Goal: Task Accomplishment & Management: Complete application form

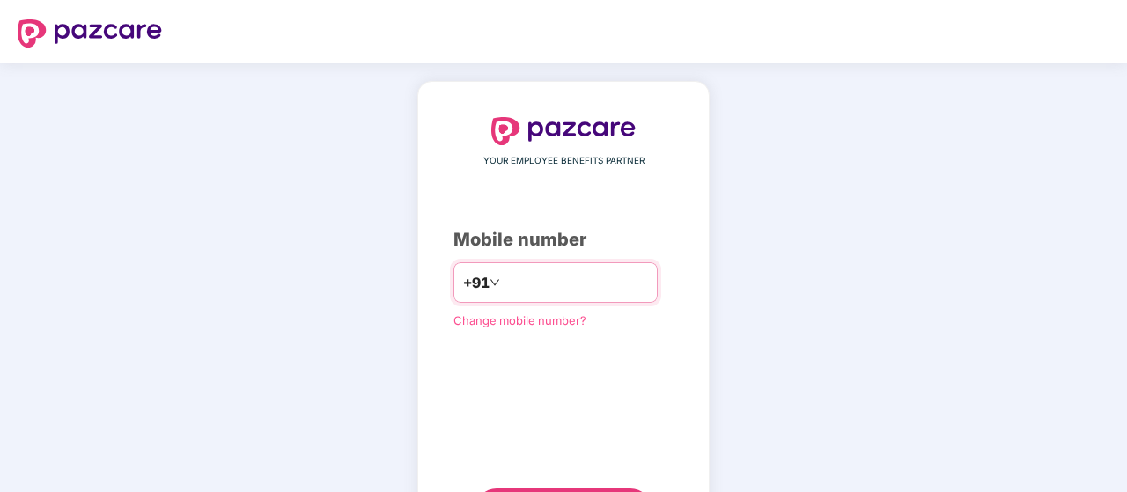
click at [520, 279] on input "number" at bounding box center [576, 283] width 144 height 28
click at [600, 269] on input "**********" at bounding box center [576, 283] width 144 height 28
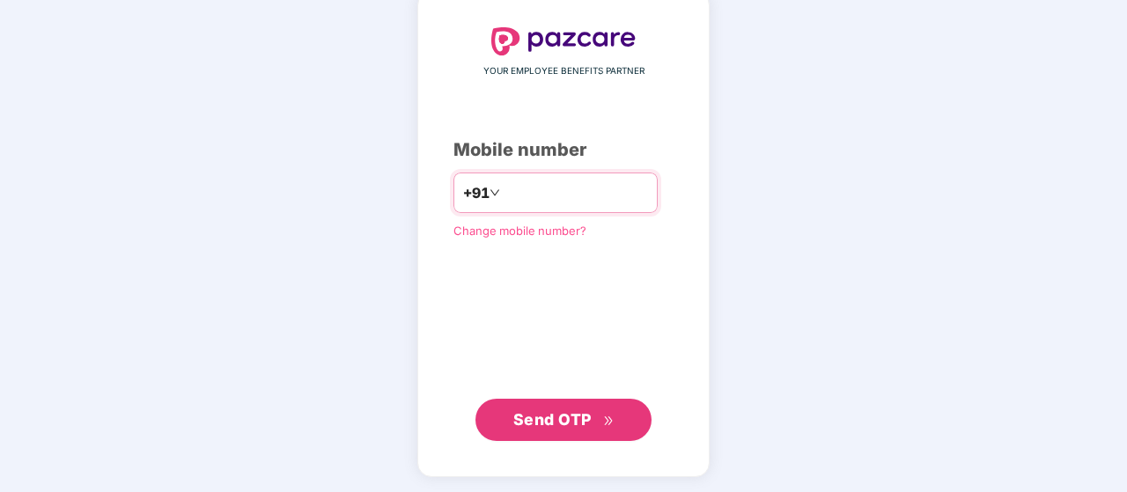
type input "**********"
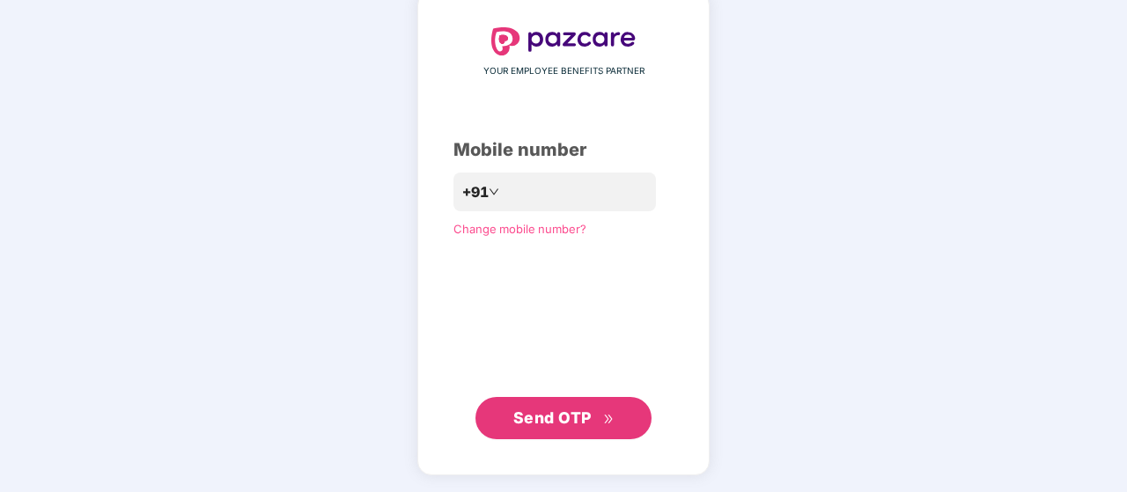
click at [566, 425] on span "Send OTP" at bounding box center [552, 418] width 78 height 18
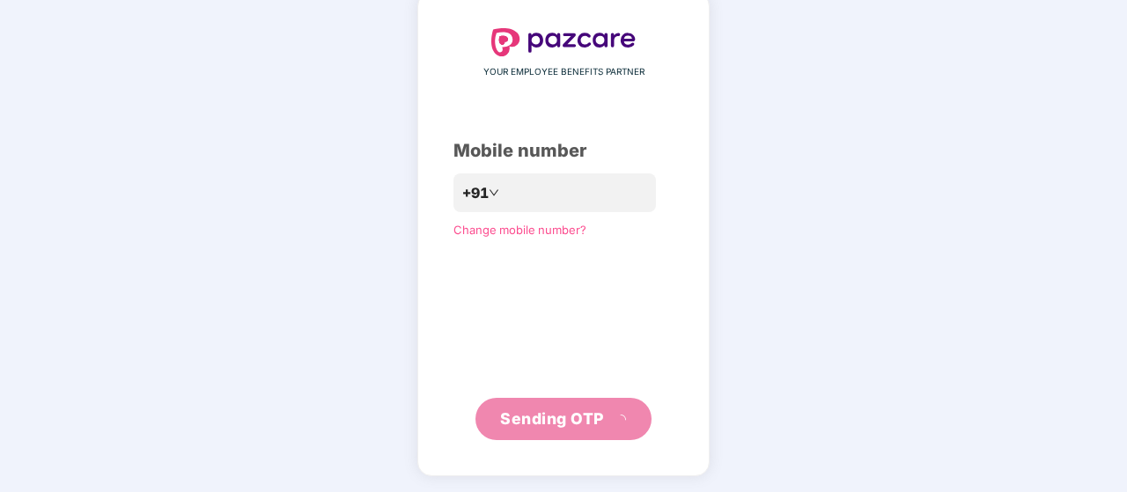
scroll to position [81, 0]
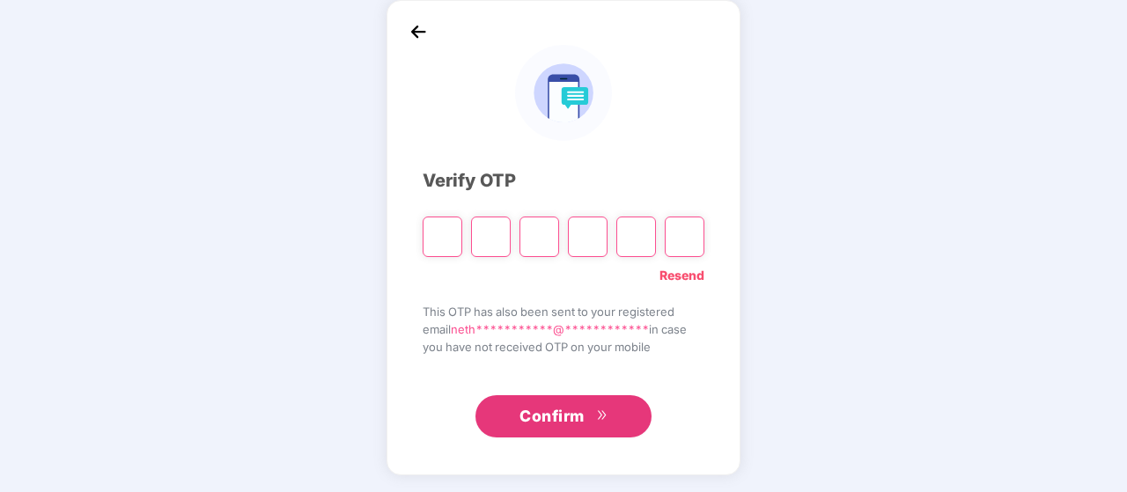
type input "*"
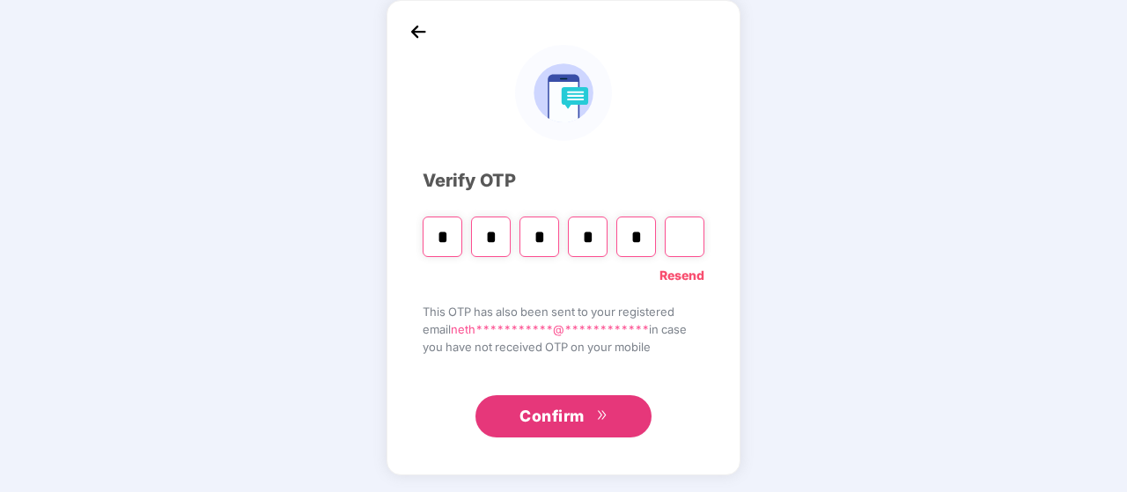
type input "*"
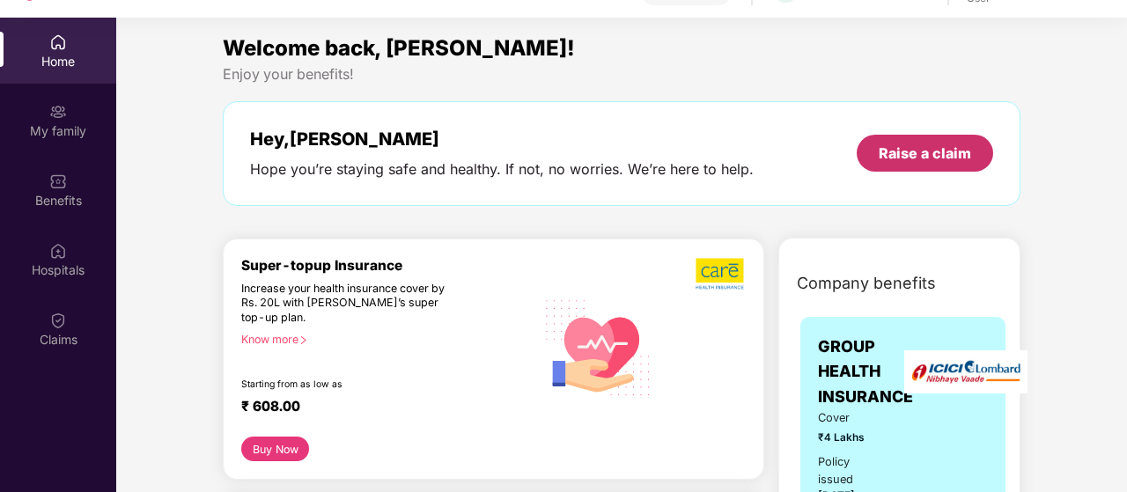
click at [937, 149] on div "Raise a claim" at bounding box center [925, 153] width 92 height 19
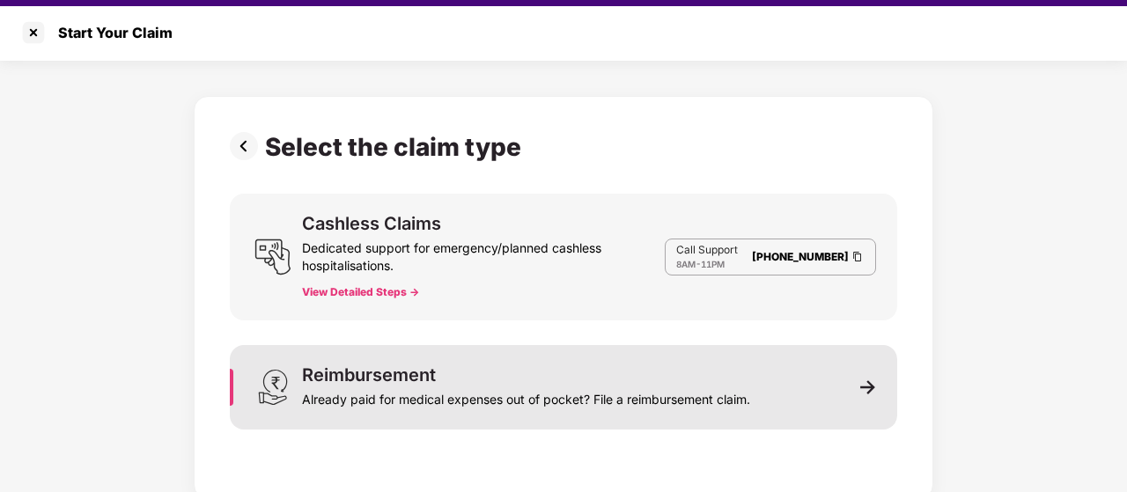
scroll to position [42, 0]
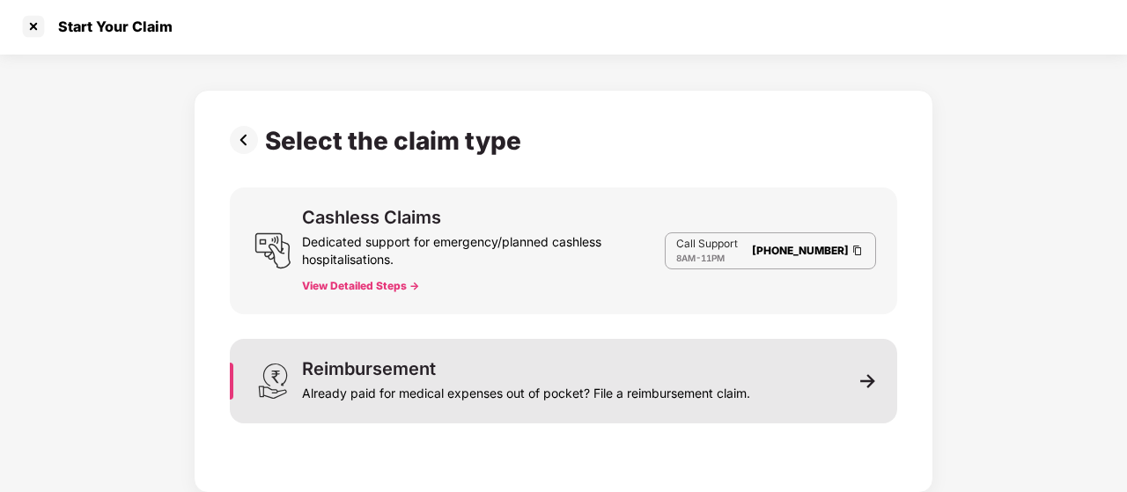
click at [872, 378] on img at bounding box center [868, 381] width 16 height 16
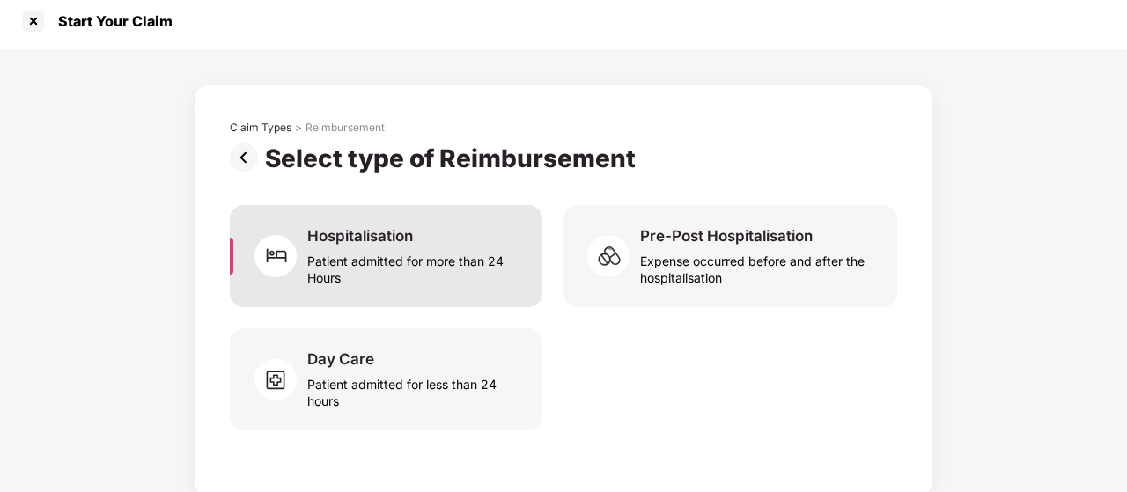
scroll to position [11, 0]
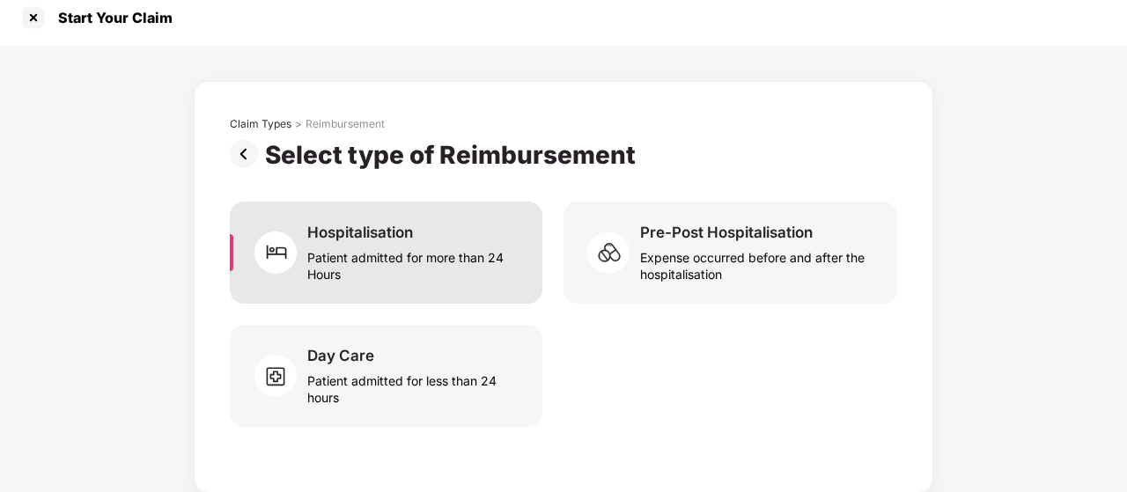
click at [391, 249] on div "Patient admitted for more than 24 Hours" at bounding box center [414, 262] width 214 height 40
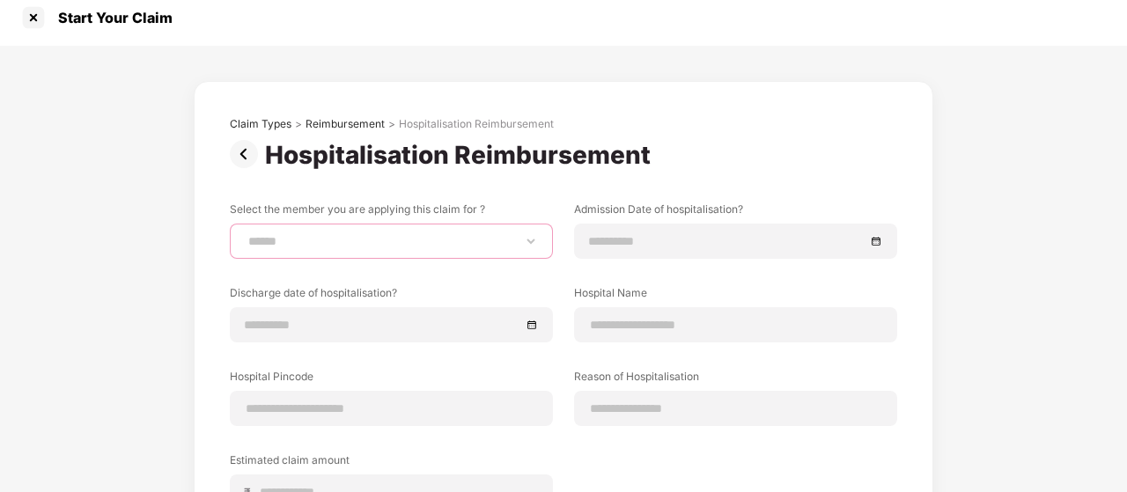
click at [245, 234] on select "**********" at bounding box center [391, 241] width 293 height 14
select select "**********"
click option "**********" at bounding box center [0, 0] width 0 height 0
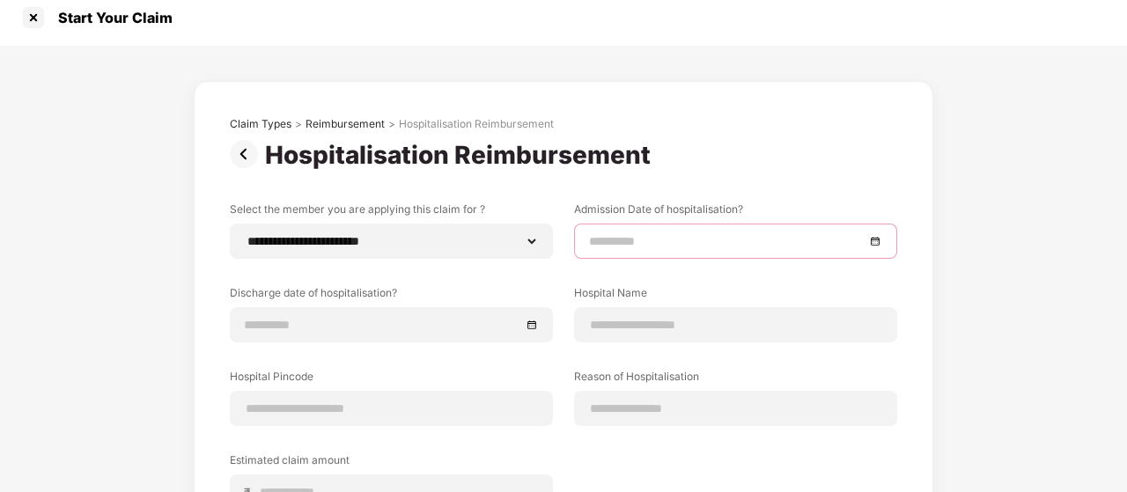
click at [638, 239] on input at bounding box center [727, 241] width 276 height 19
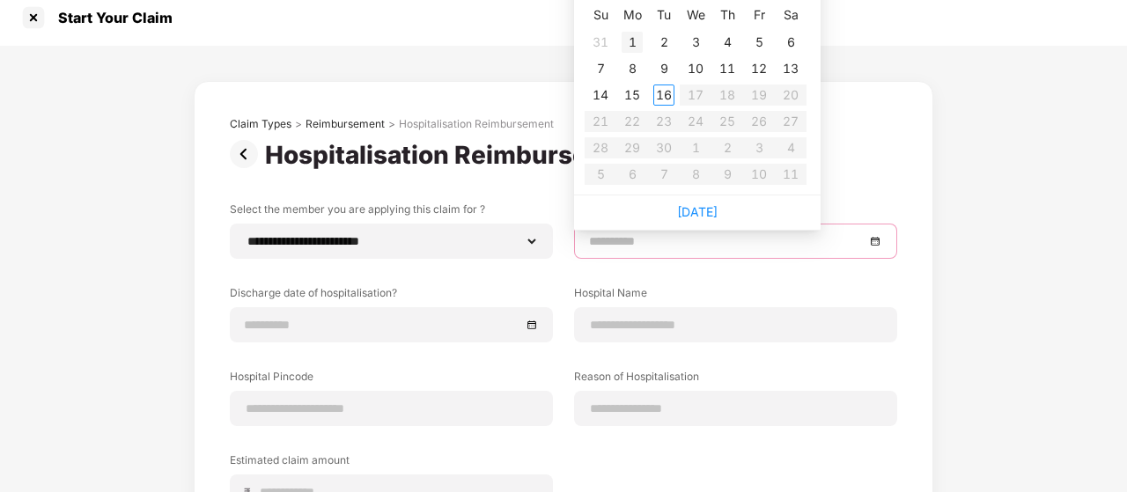
type input "**********"
click at [637, 41] on div "1" at bounding box center [632, 42] width 21 height 21
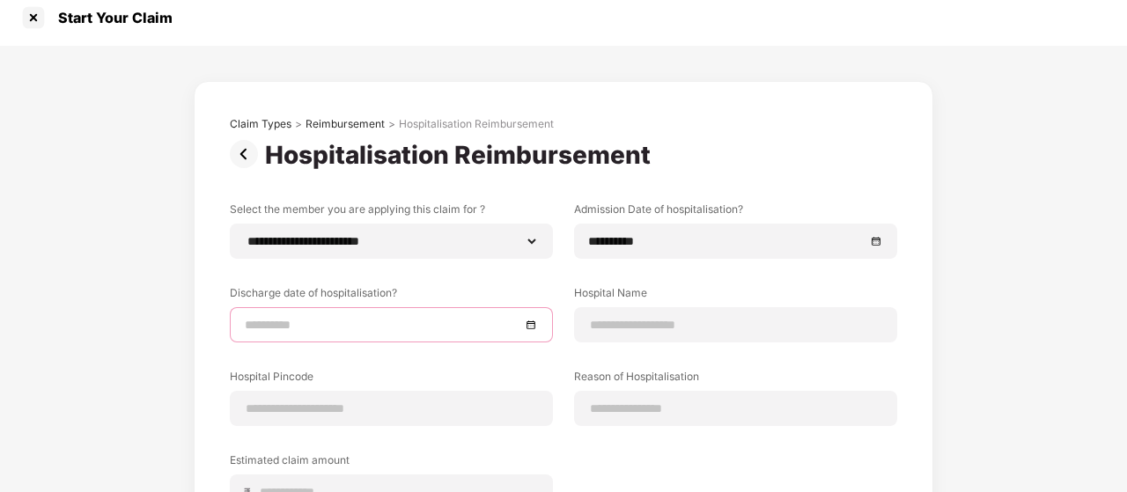
click at [321, 316] on input at bounding box center [383, 324] width 276 height 19
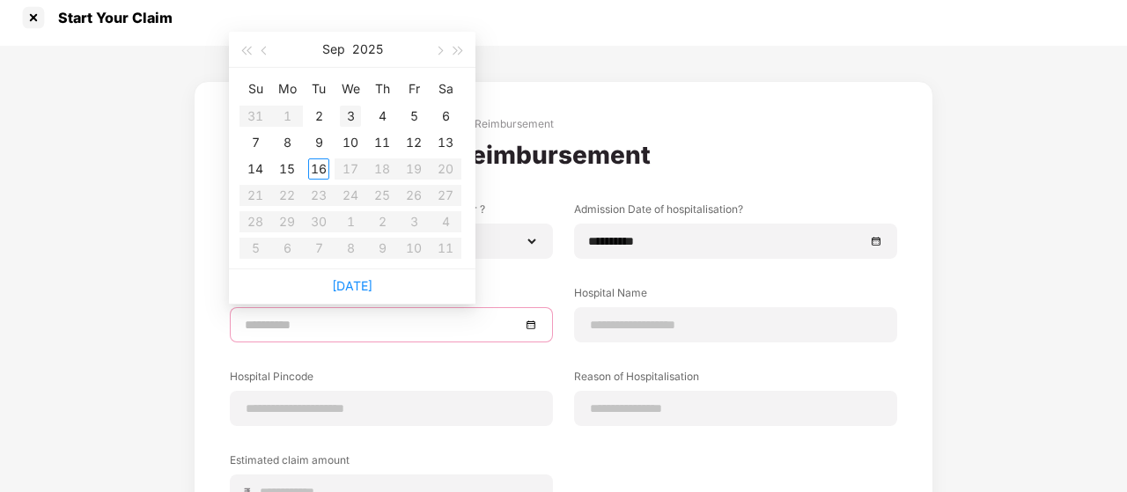
type input "**********"
click at [354, 111] on div "3" at bounding box center [350, 116] width 21 height 21
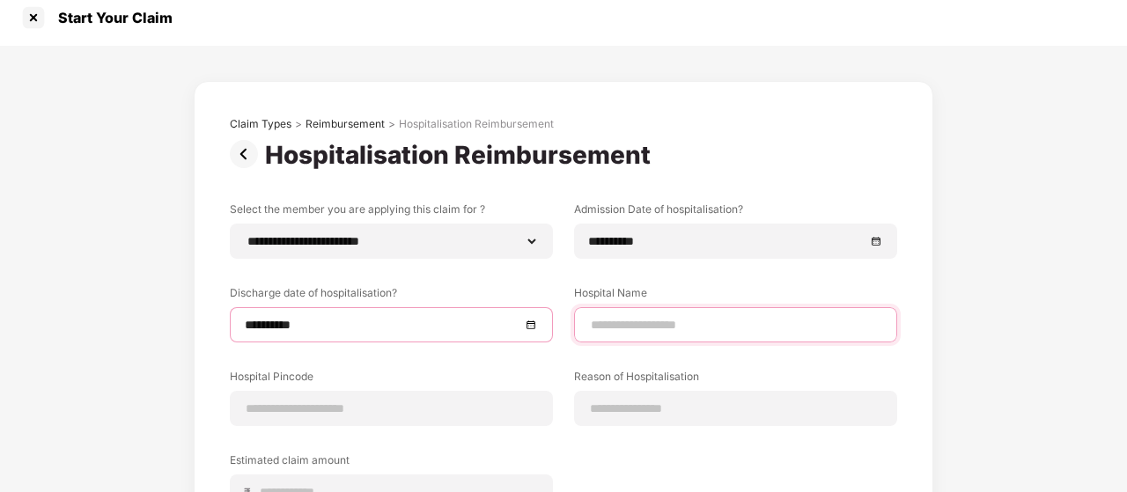
click at [650, 320] on input at bounding box center [735, 325] width 293 height 18
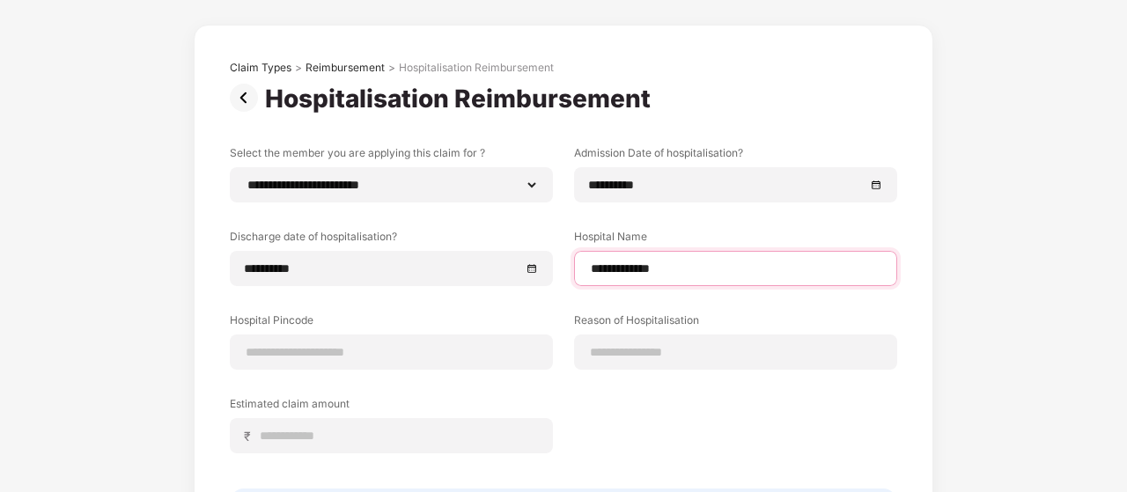
scroll to position [99, 0]
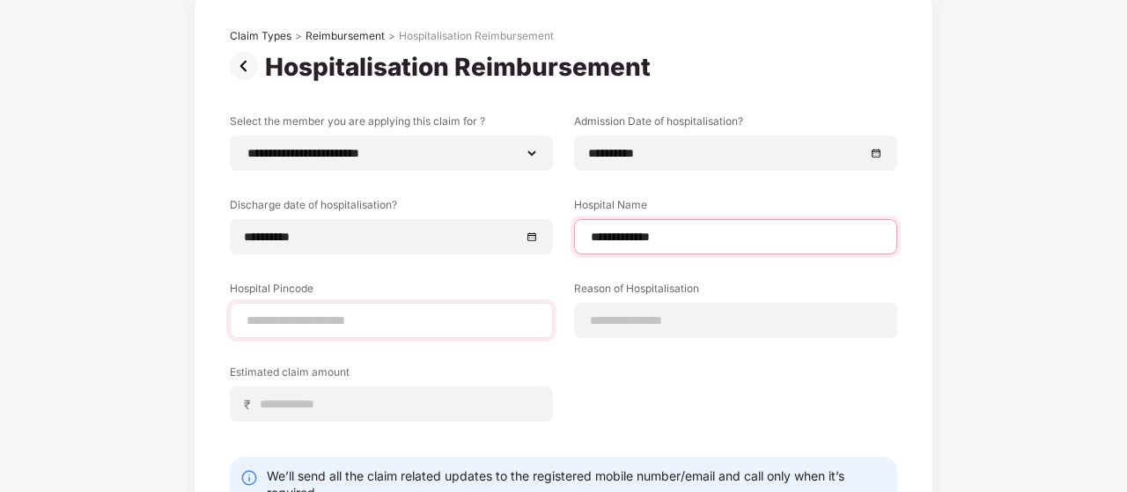
type input "**********"
click at [276, 322] on input at bounding box center [391, 321] width 293 height 18
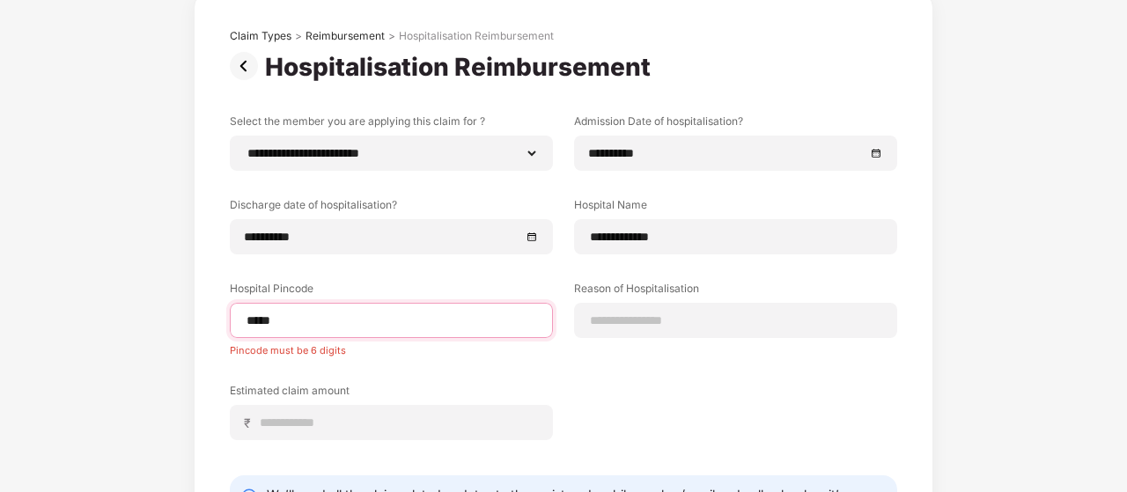
type input "******"
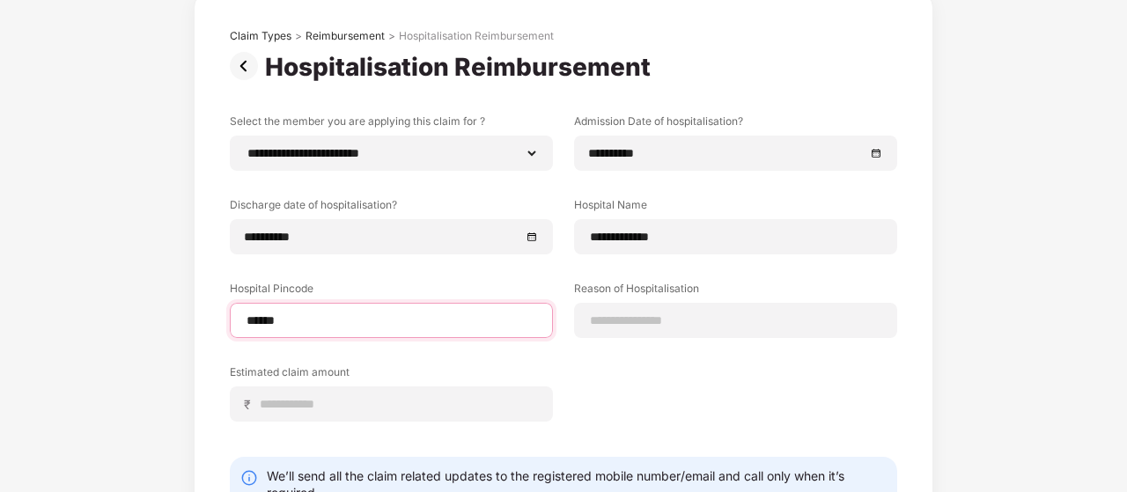
select select "*******"
select select "**********"
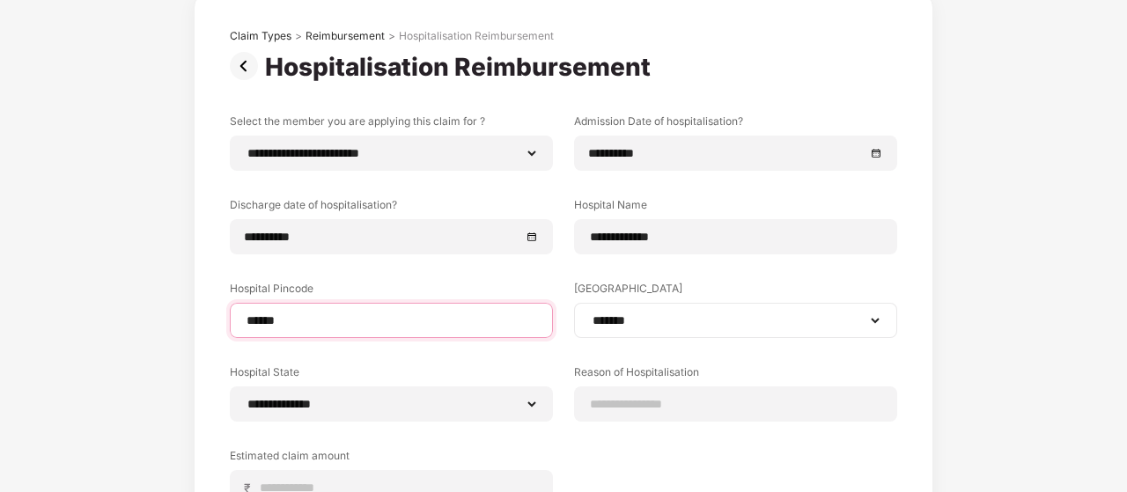
scroll to position [275, 0]
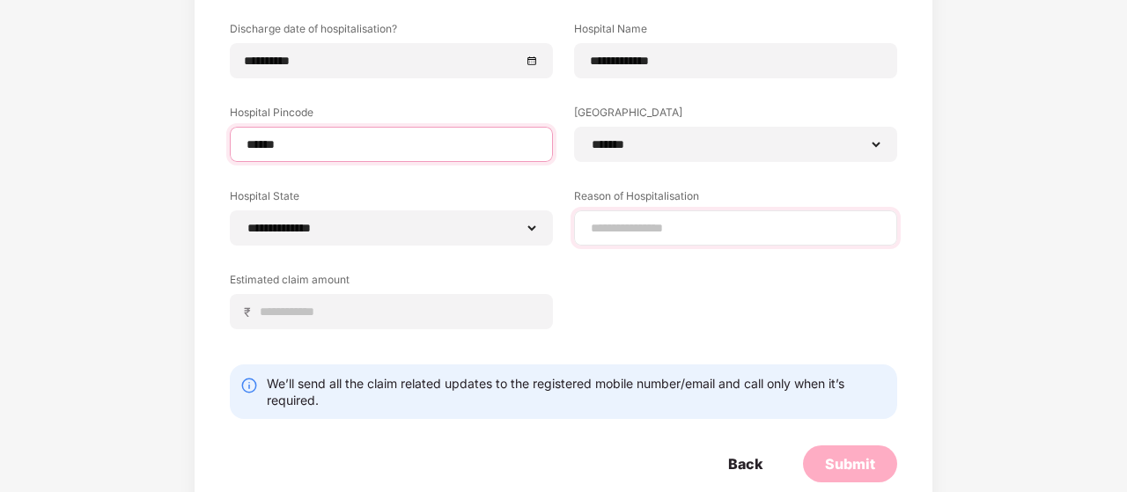
type input "******"
click at [619, 223] on input at bounding box center [735, 228] width 293 height 18
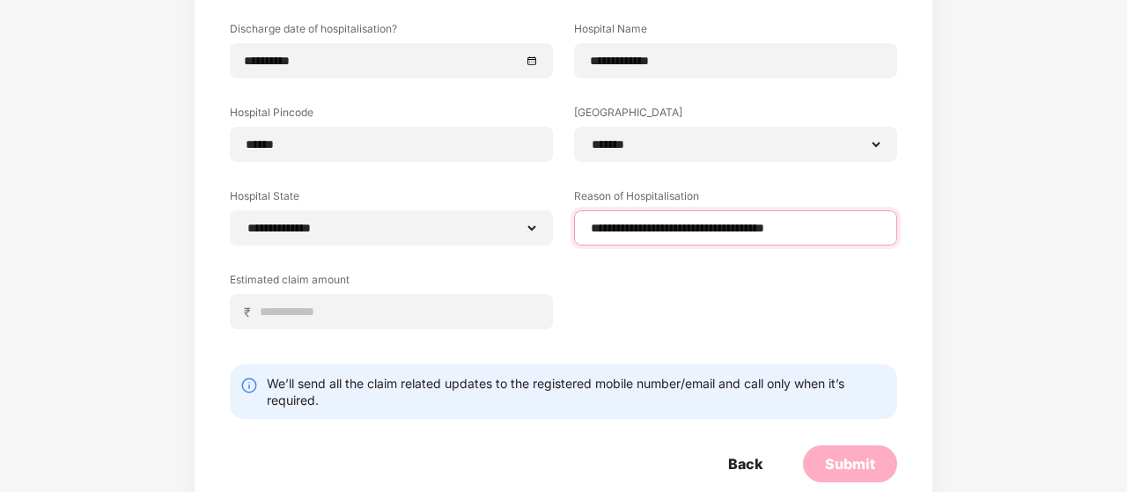
type input "**********"
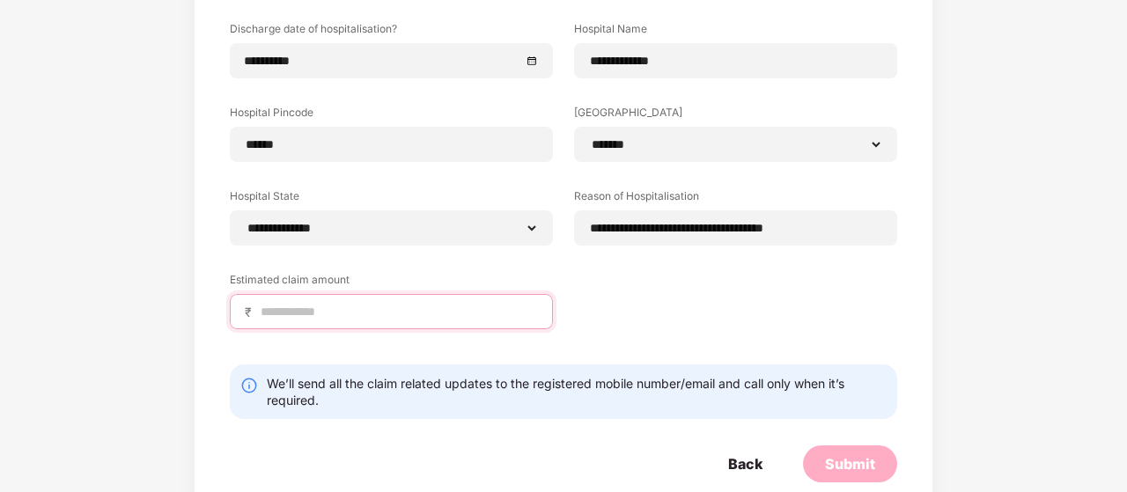
click at [357, 307] on input at bounding box center [398, 312] width 279 height 18
type input "****"
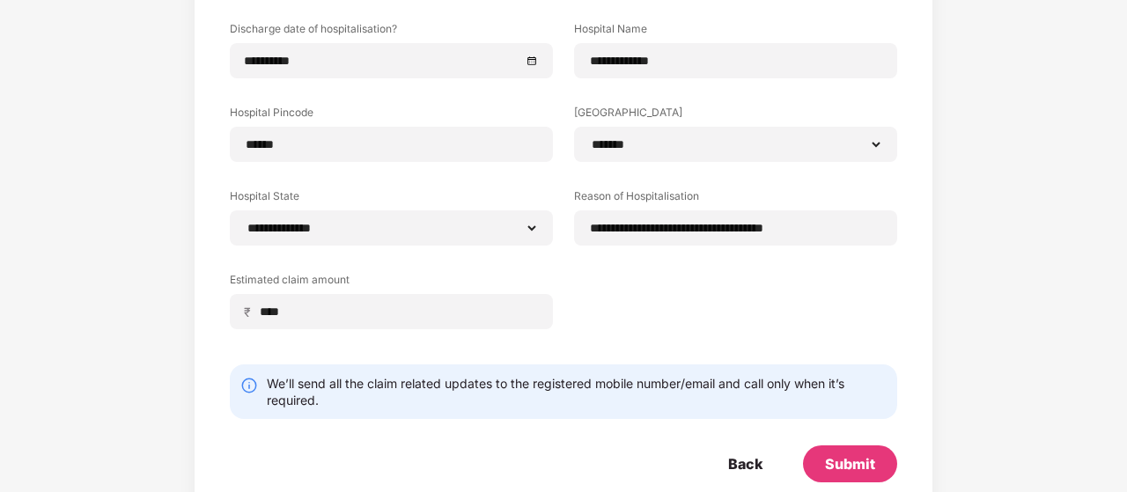
click at [726, 309] on div "**********" at bounding box center [563, 146] width 667 height 418
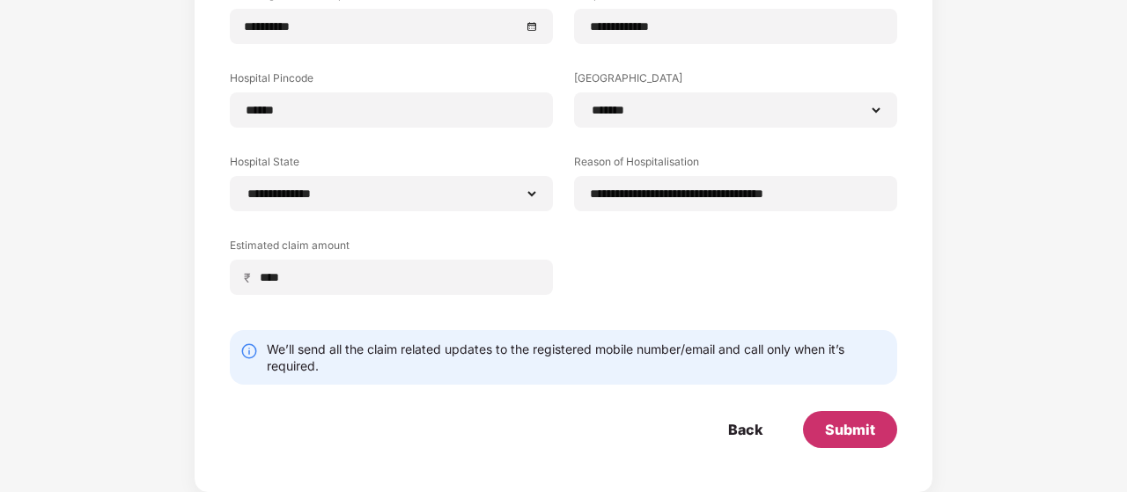
click at [851, 425] on div "Submit" at bounding box center [850, 429] width 50 height 19
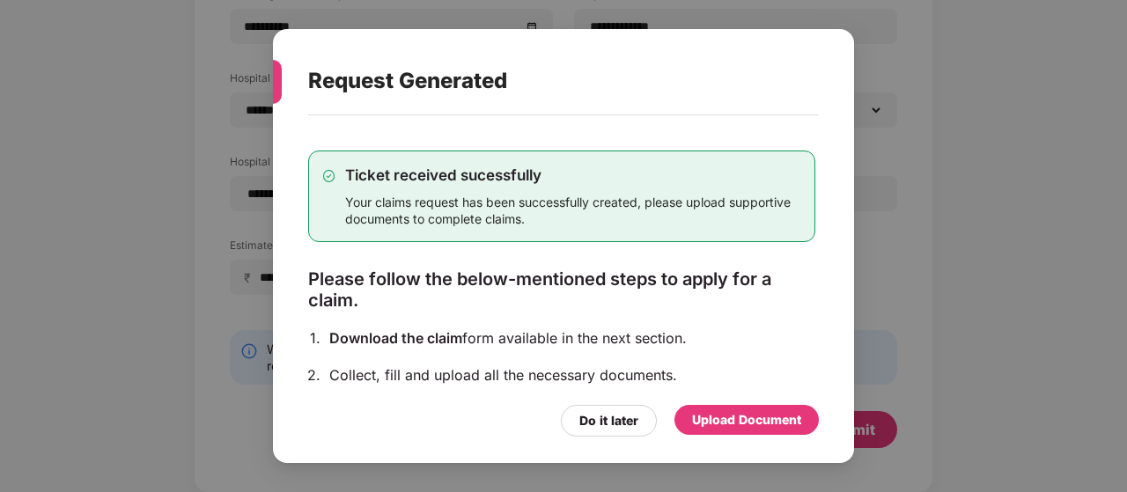
click at [761, 418] on div "Upload Document" at bounding box center [746, 419] width 109 height 19
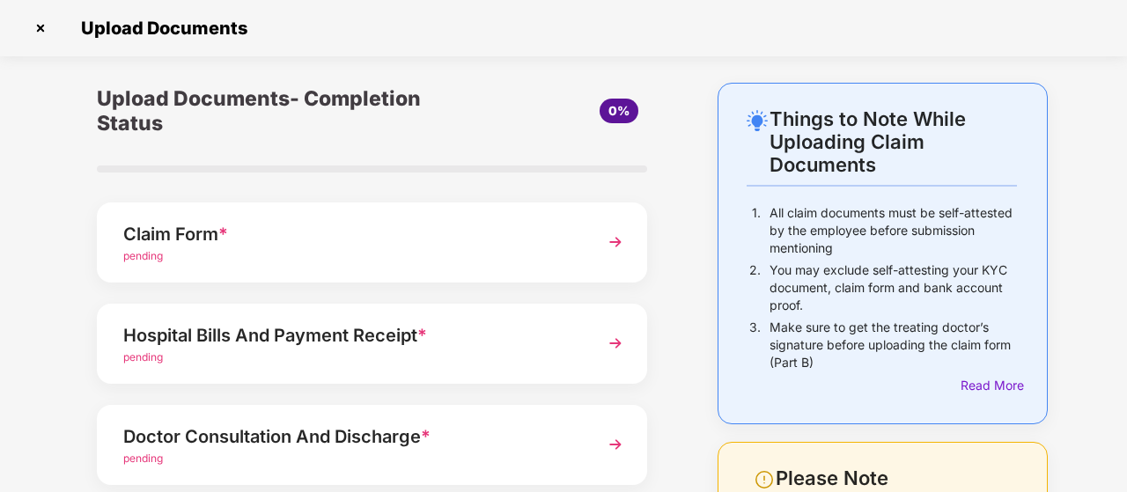
click at [158, 256] on span "pending" at bounding box center [143, 255] width 40 height 13
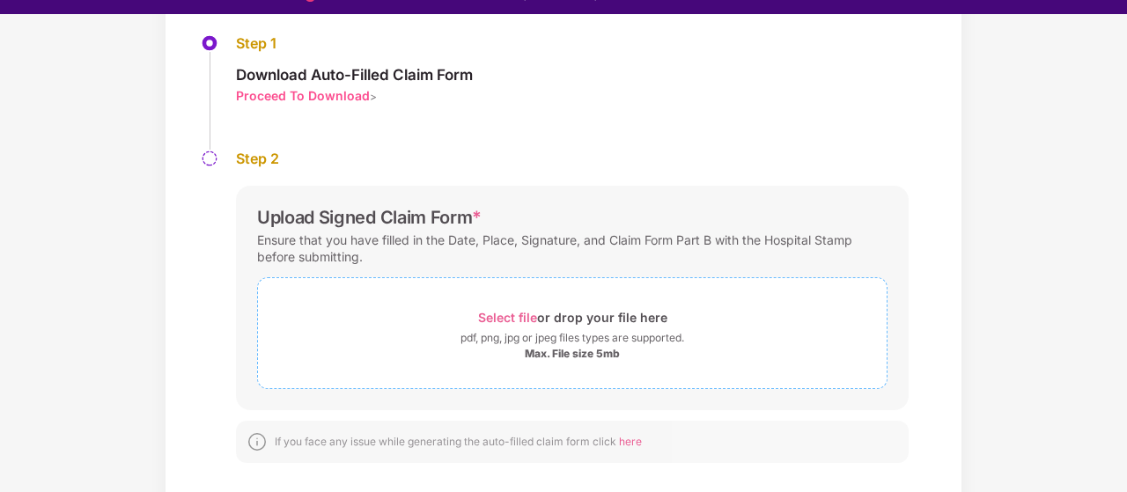
scroll to position [42, 0]
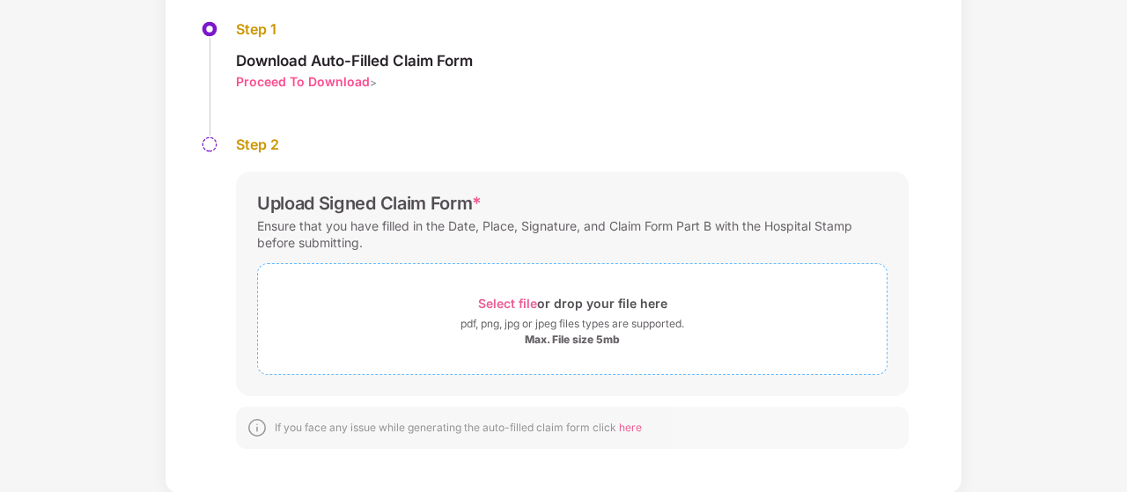
click at [506, 302] on span "Select file" at bounding box center [507, 303] width 59 height 15
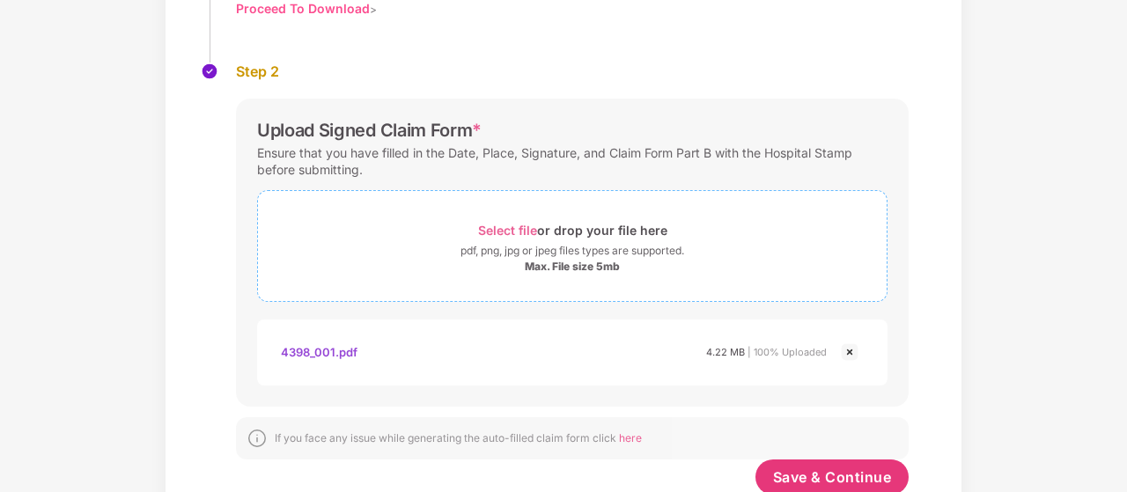
scroll to position [314, 0]
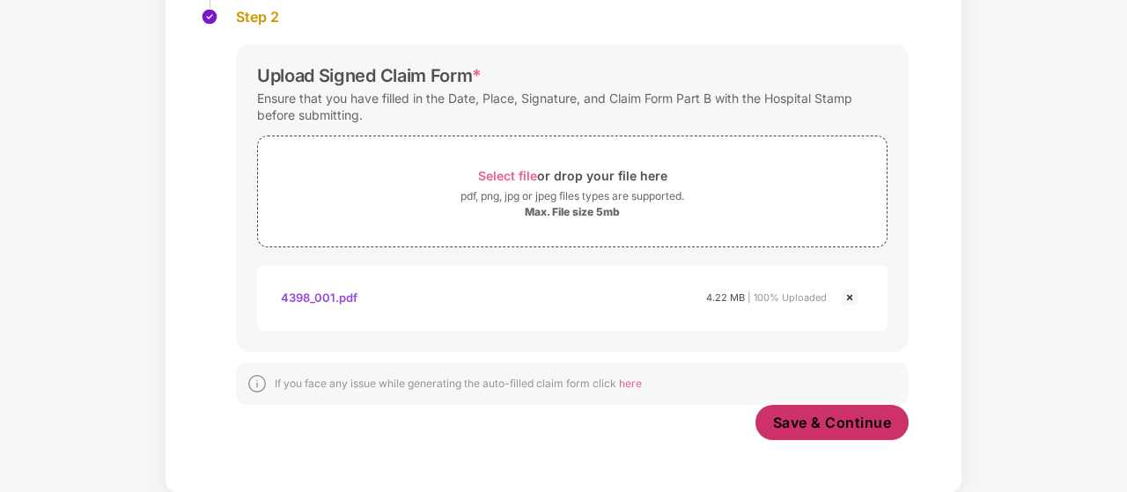
click at [852, 416] on span "Save & Continue" at bounding box center [832, 422] width 119 height 19
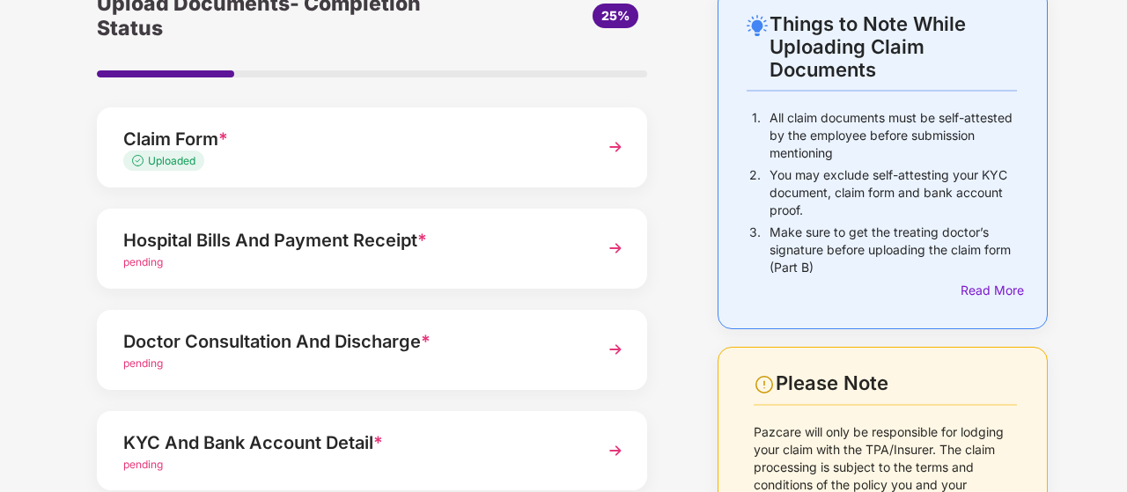
scroll to position [176, 0]
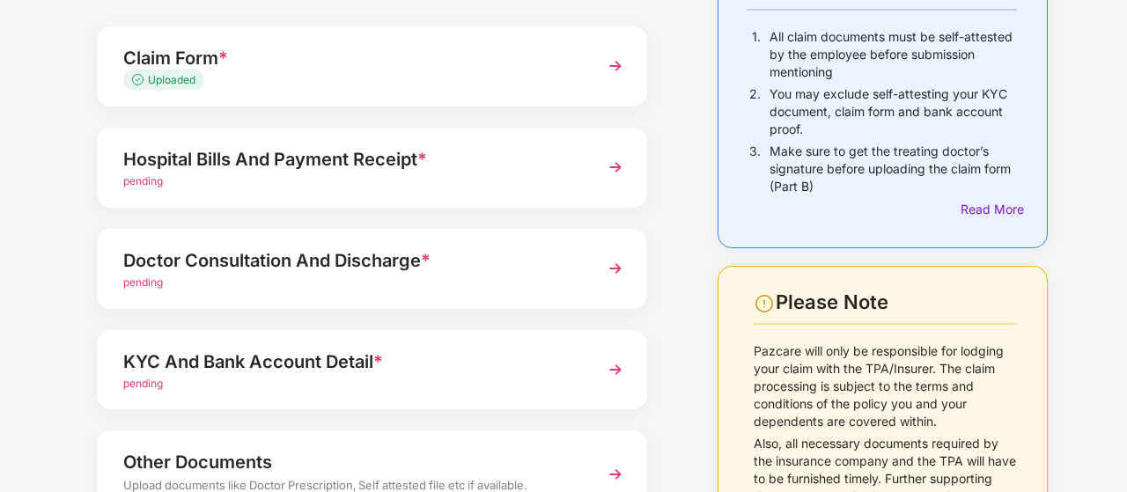
click at [147, 181] on span "pending" at bounding box center [143, 180] width 40 height 13
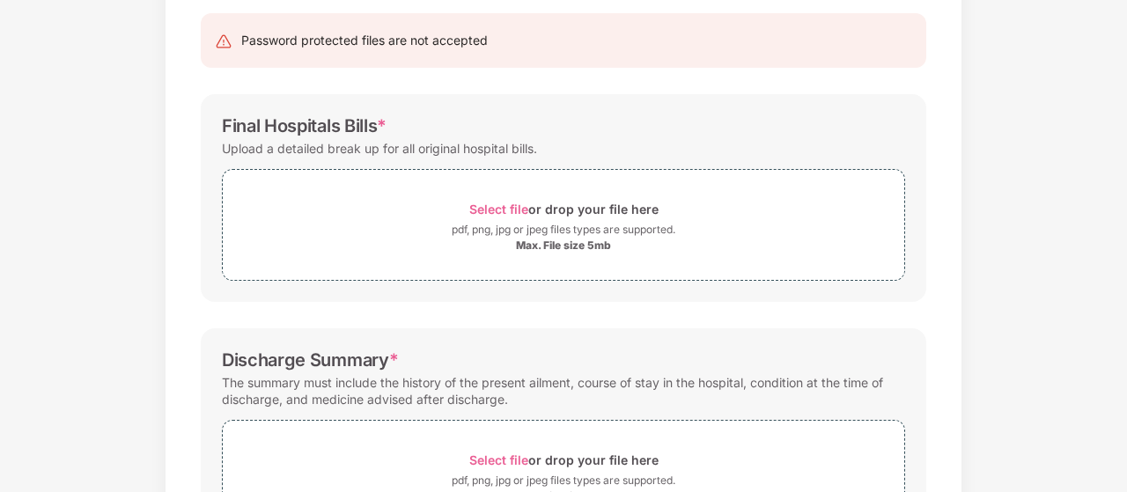
scroll to position [0, 0]
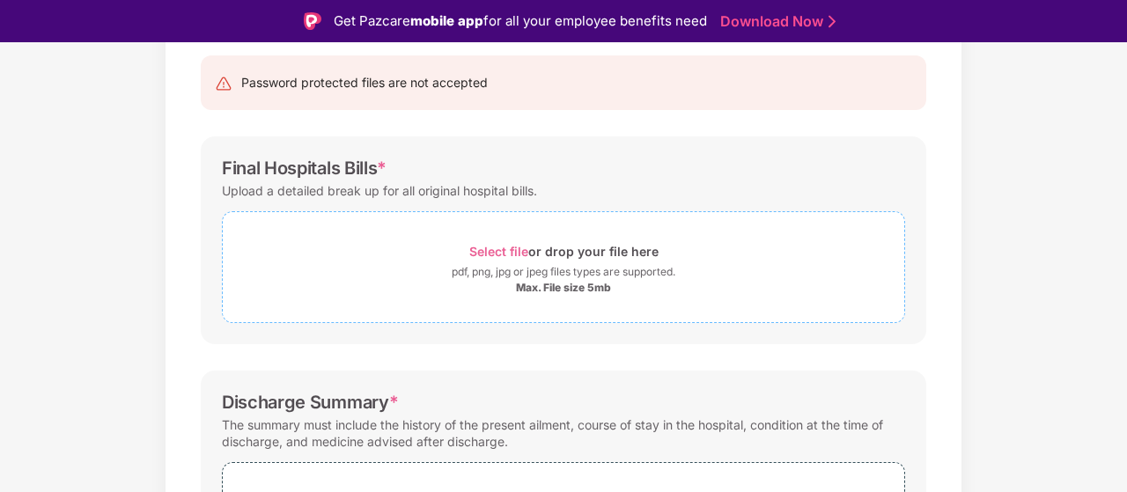
click at [497, 251] on span "Select file" at bounding box center [498, 251] width 59 height 15
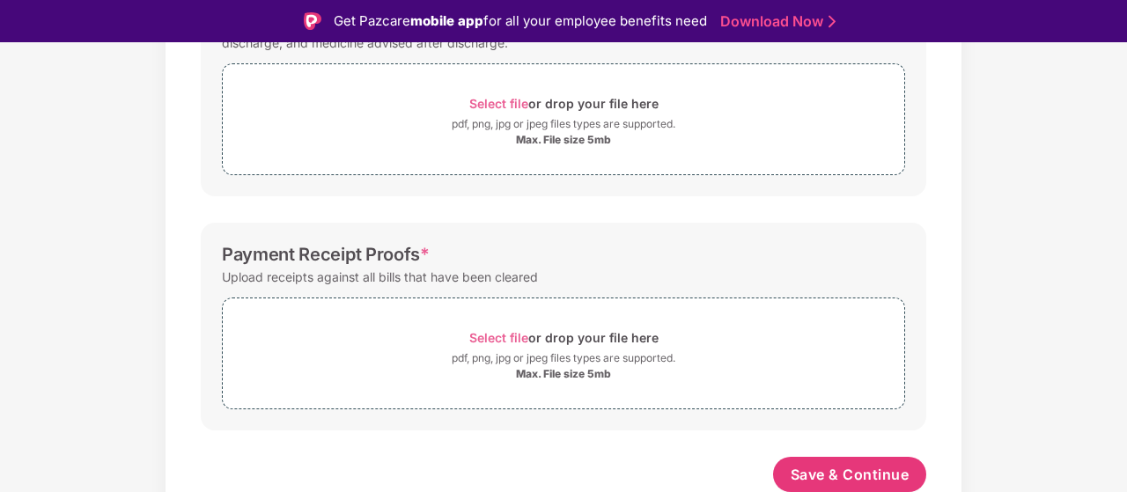
scroll to position [482, 0]
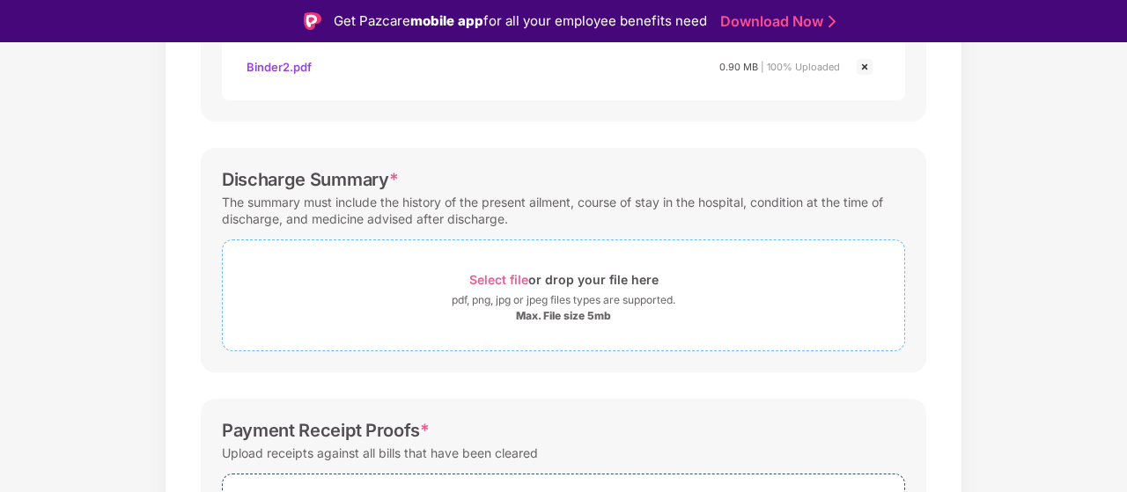
click at [504, 276] on span "Select file" at bounding box center [498, 279] width 59 height 15
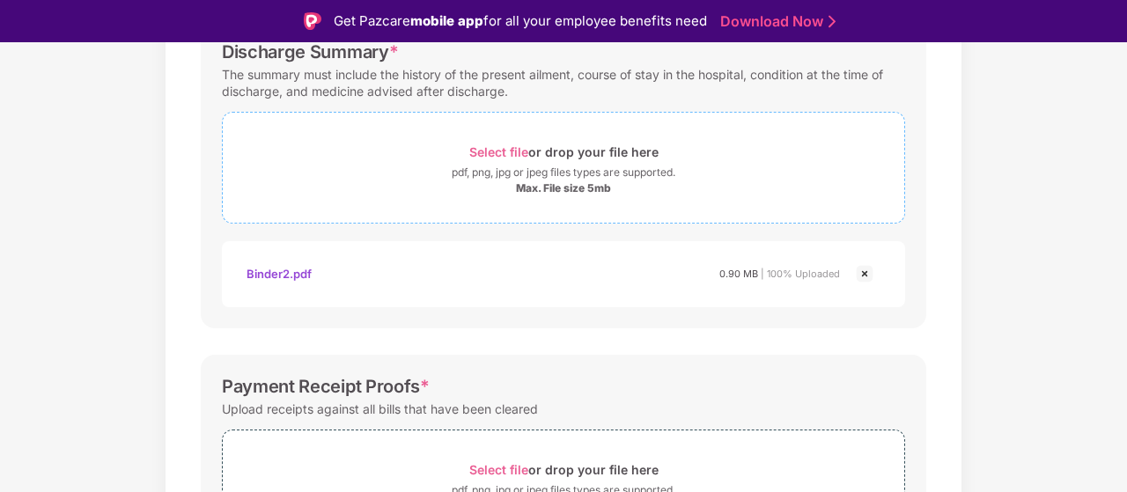
scroll to position [742, 0]
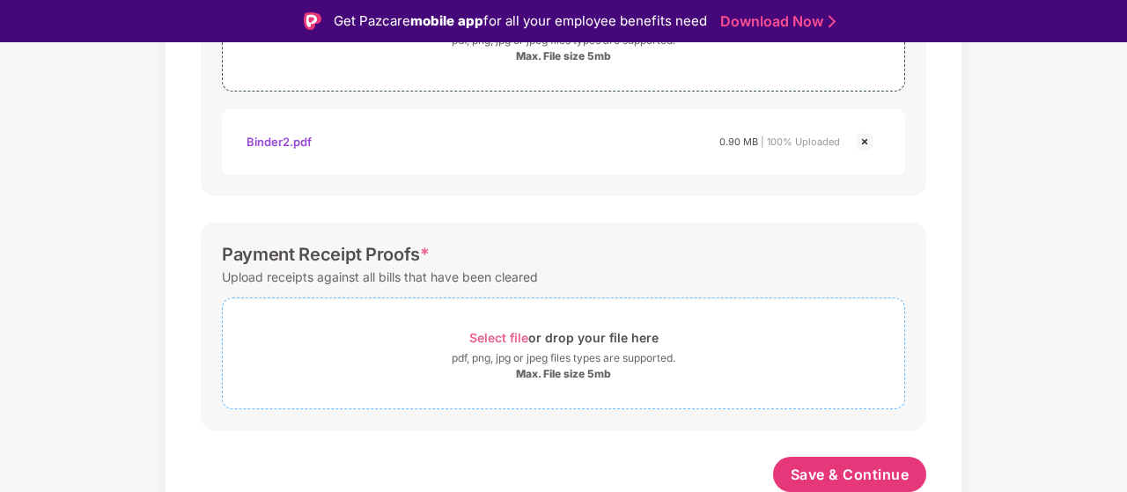
click at [490, 331] on span "Select file" at bounding box center [498, 337] width 59 height 15
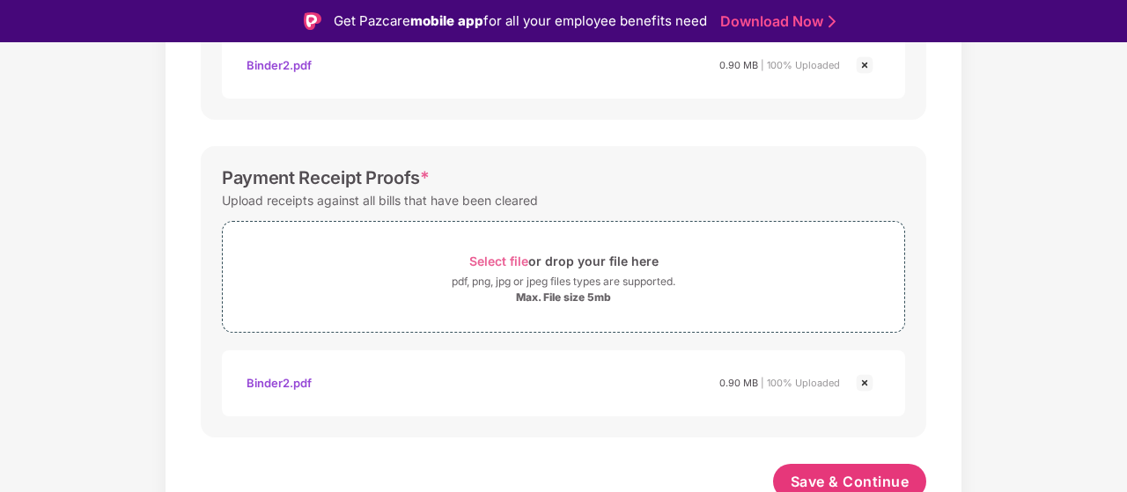
scroll to position [826, 0]
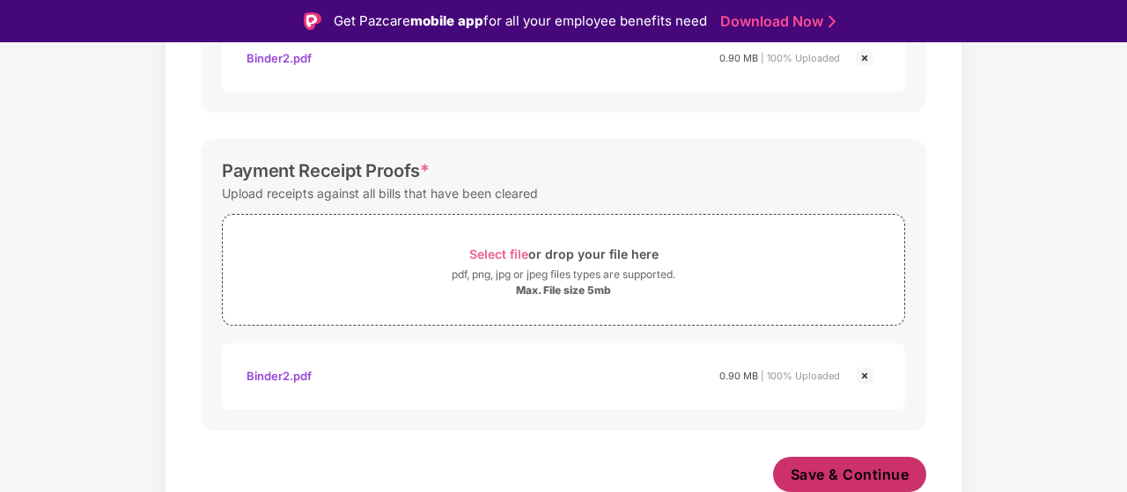
click at [899, 473] on span "Save & Continue" at bounding box center [850, 474] width 119 height 19
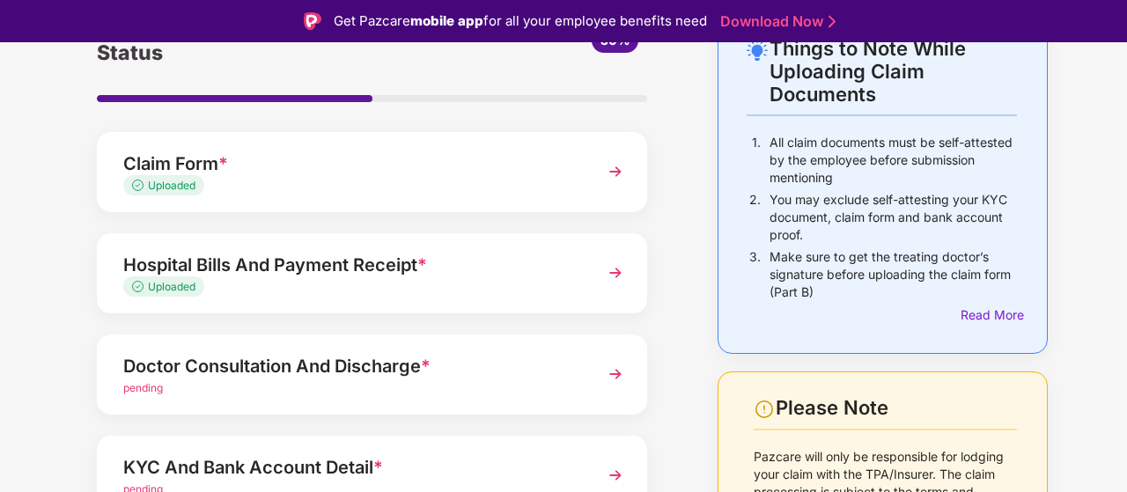
scroll to position [310, 0]
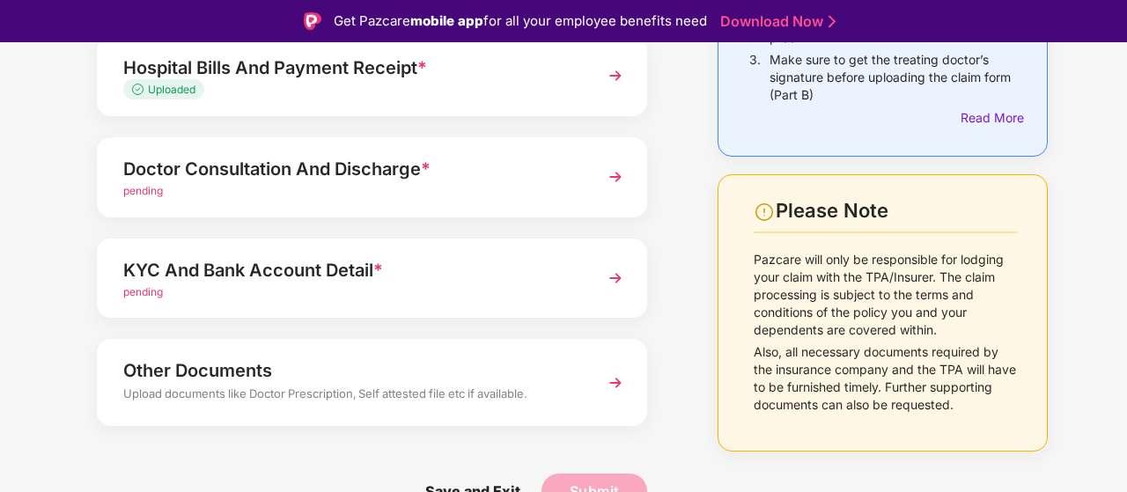
click at [147, 188] on span "pending" at bounding box center [143, 190] width 40 height 13
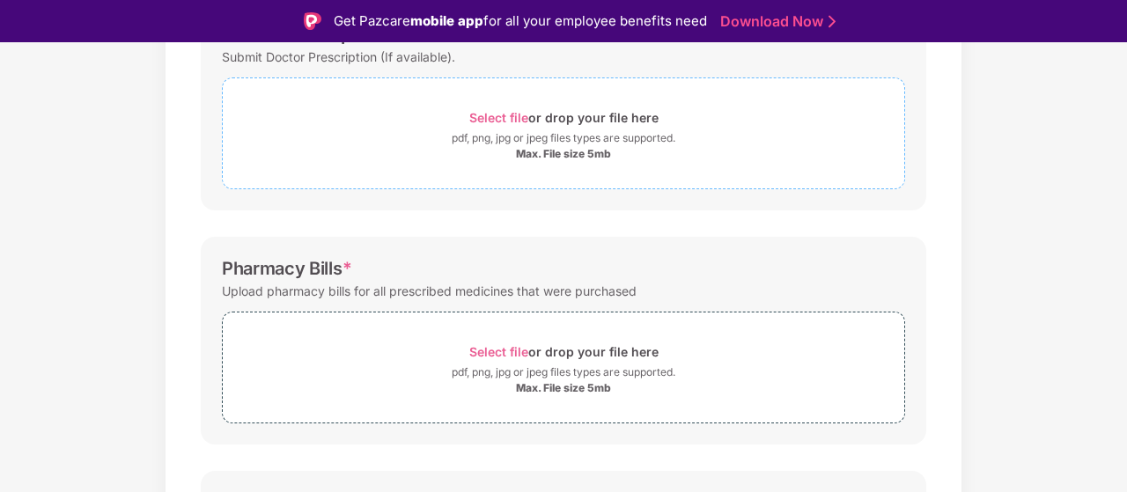
click at [494, 114] on span "Select file" at bounding box center [498, 117] width 59 height 15
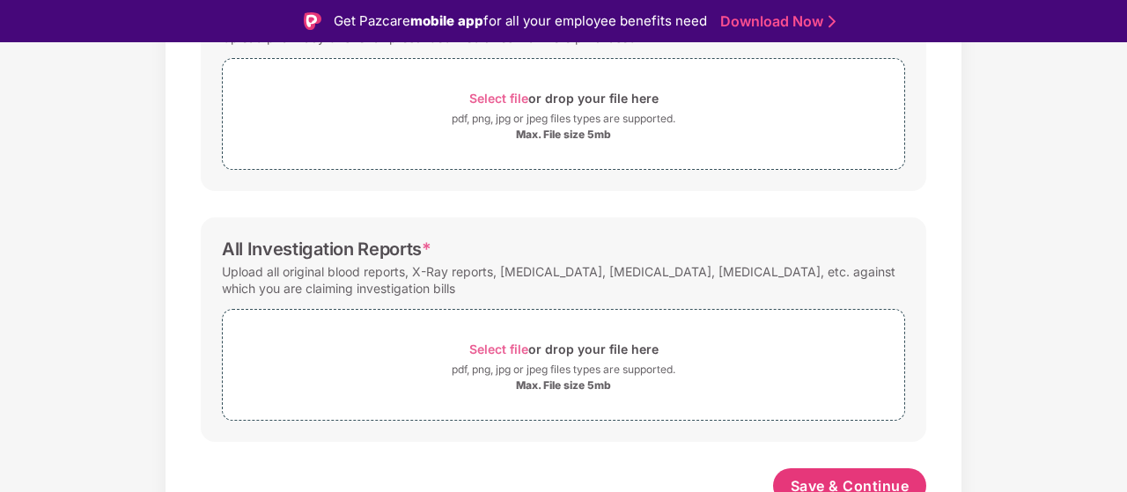
scroll to position [659, 0]
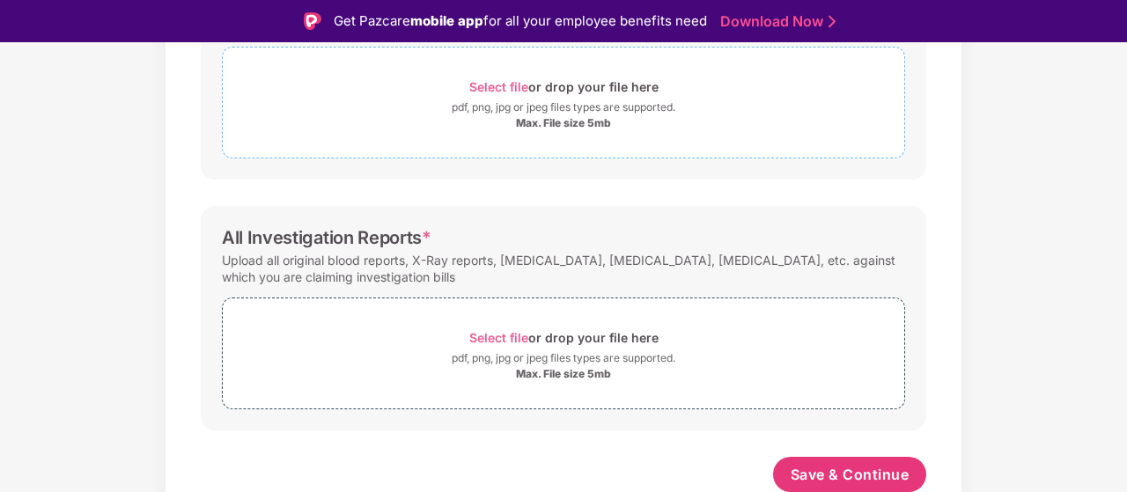
click at [499, 86] on span "Select file" at bounding box center [498, 86] width 59 height 15
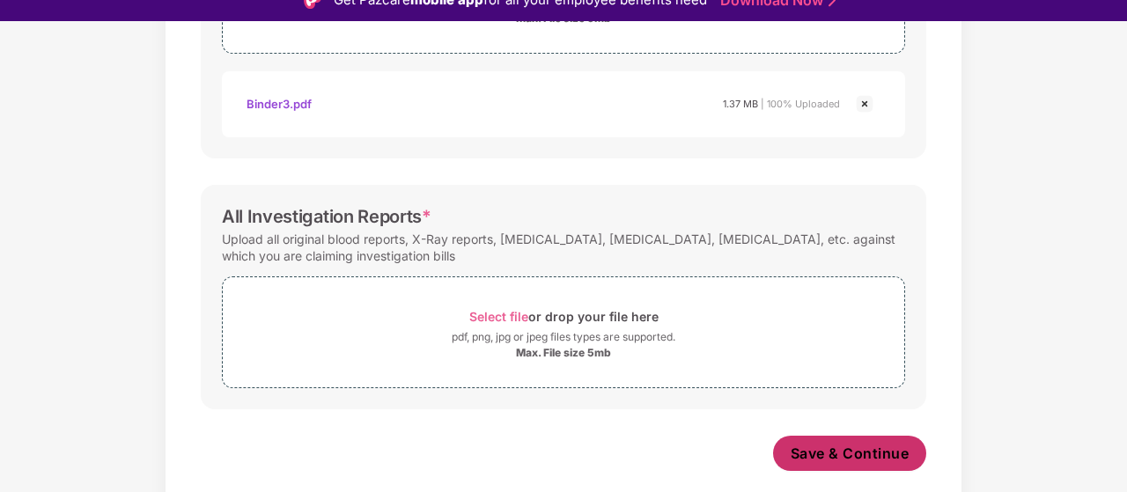
scroll to position [42, 0]
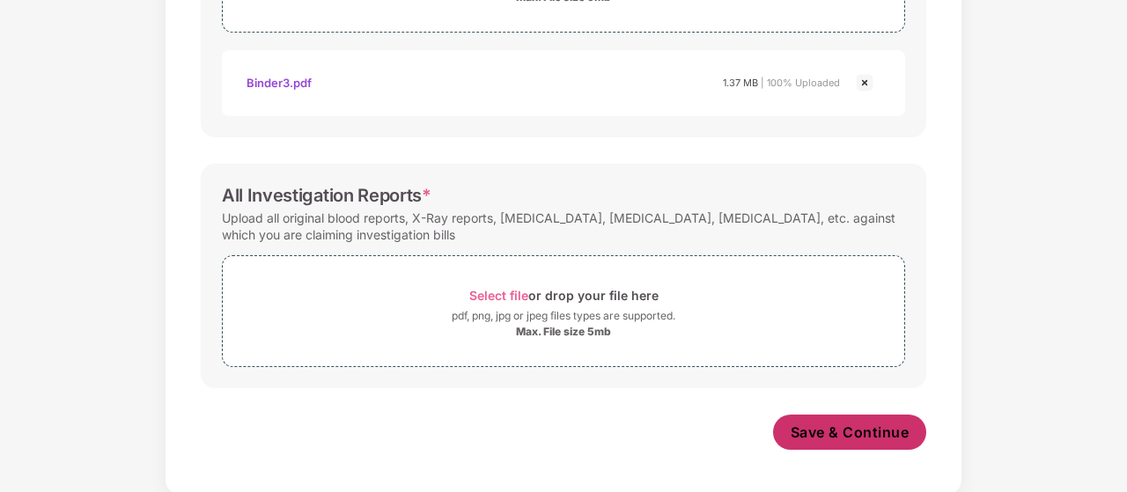
click at [843, 431] on span "Save & Continue" at bounding box center [850, 432] width 119 height 19
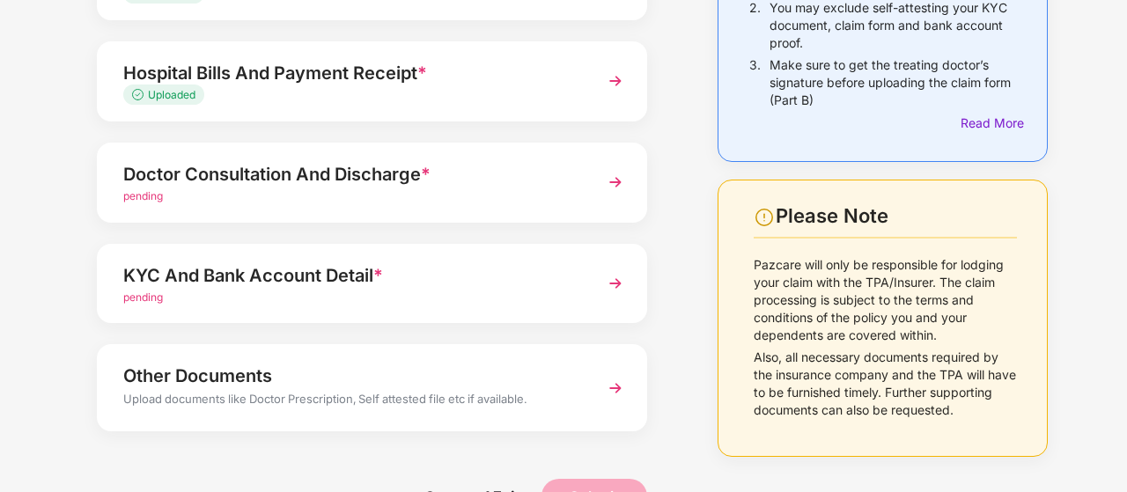
scroll to position [310, 0]
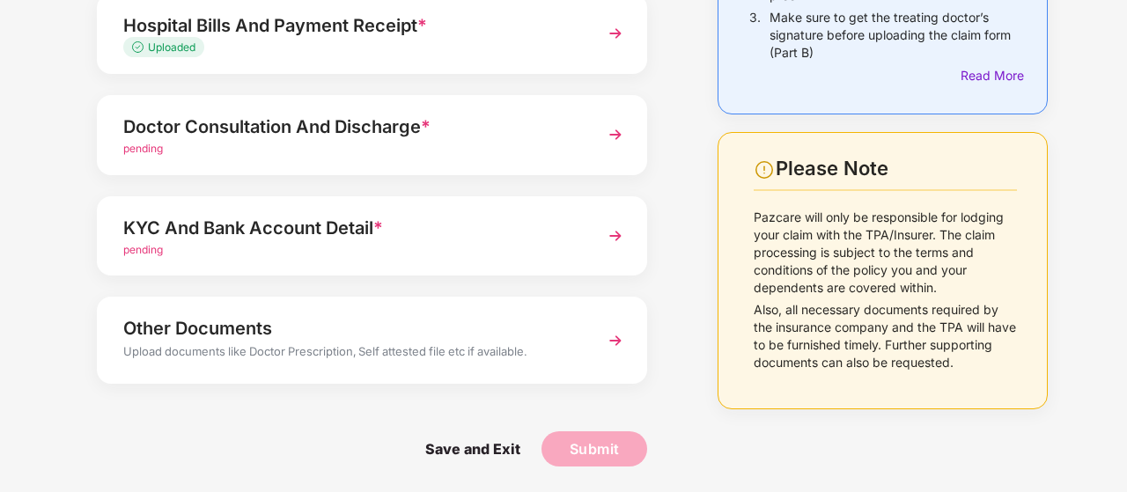
click at [140, 145] on span "pending" at bounding box center [143, 148] width 40 height 13
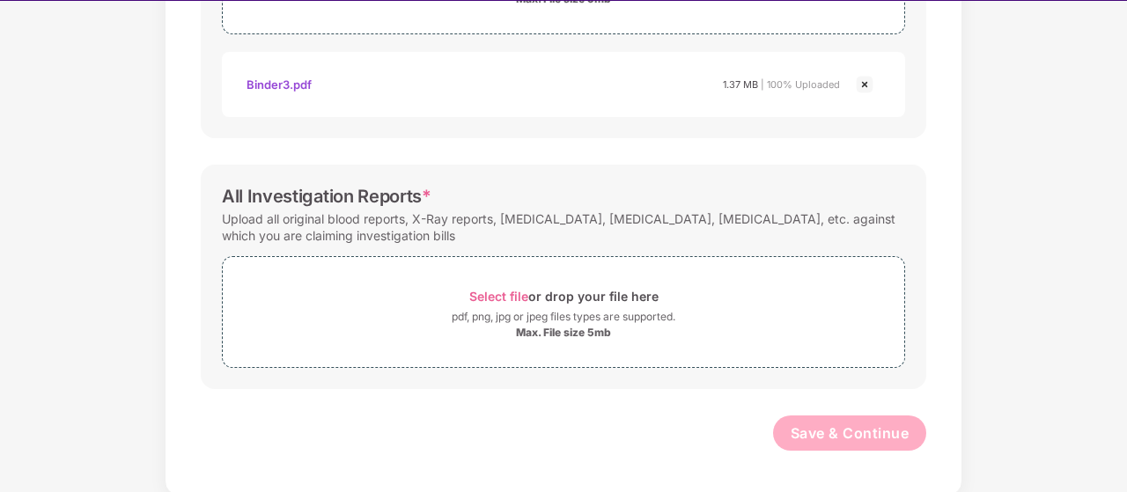
scroll to position [42, 0]
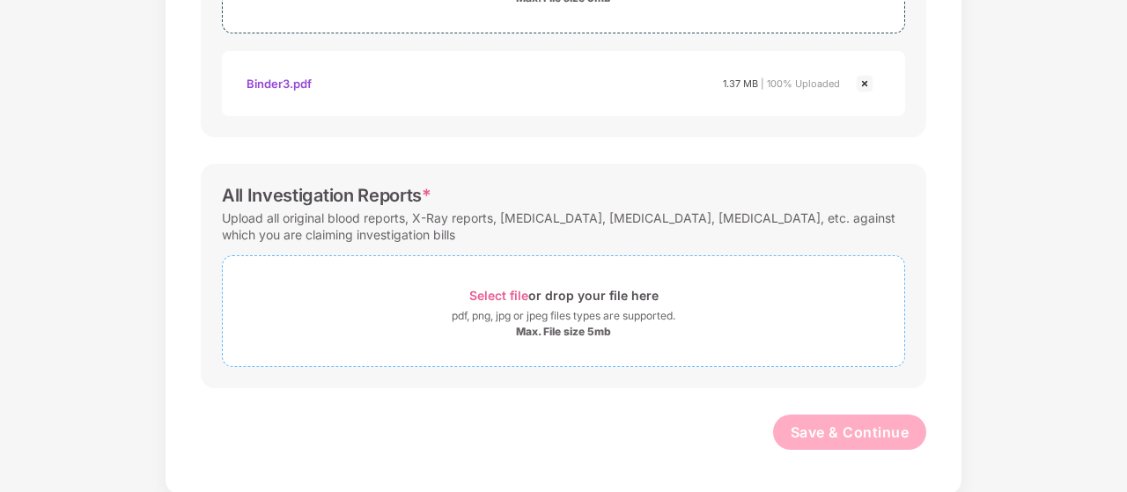
click at [514, 295] on span "Select file" at bounding box center [498, 295] width 59 height 15
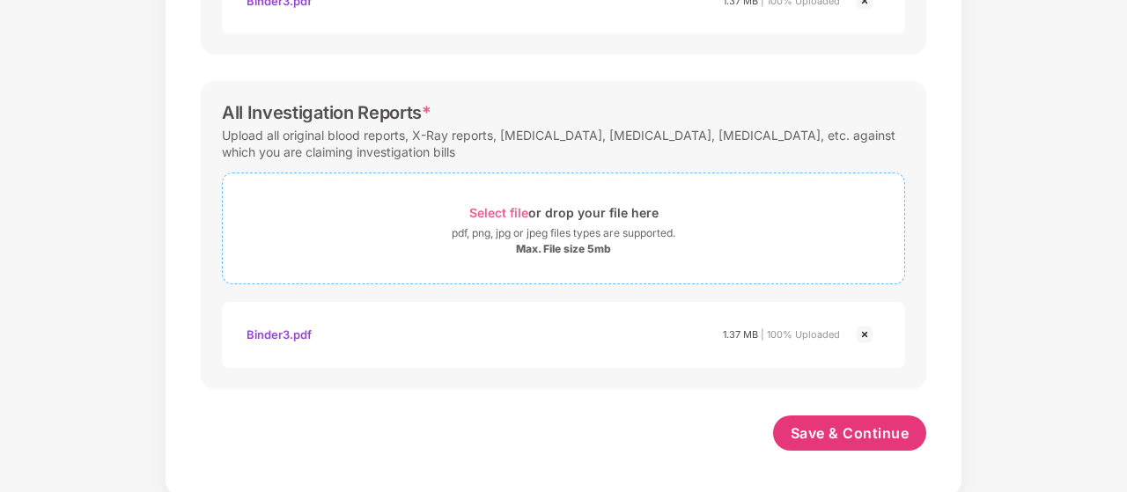
scroll to position [824, 0]
click at [848, 430] on span "Save & Continue" at bounding box center [850, 432] width 119 height 19
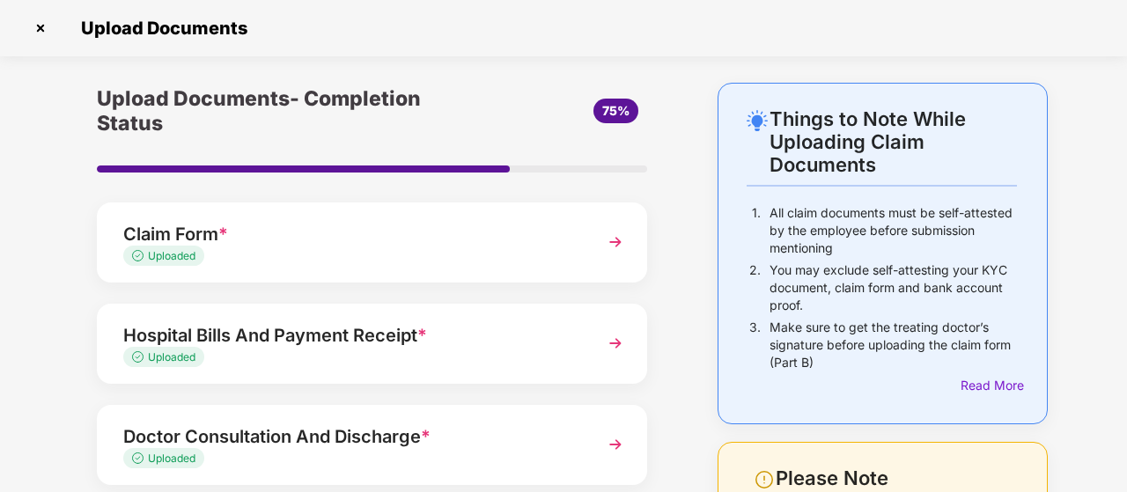
scroll to position [310, 0]
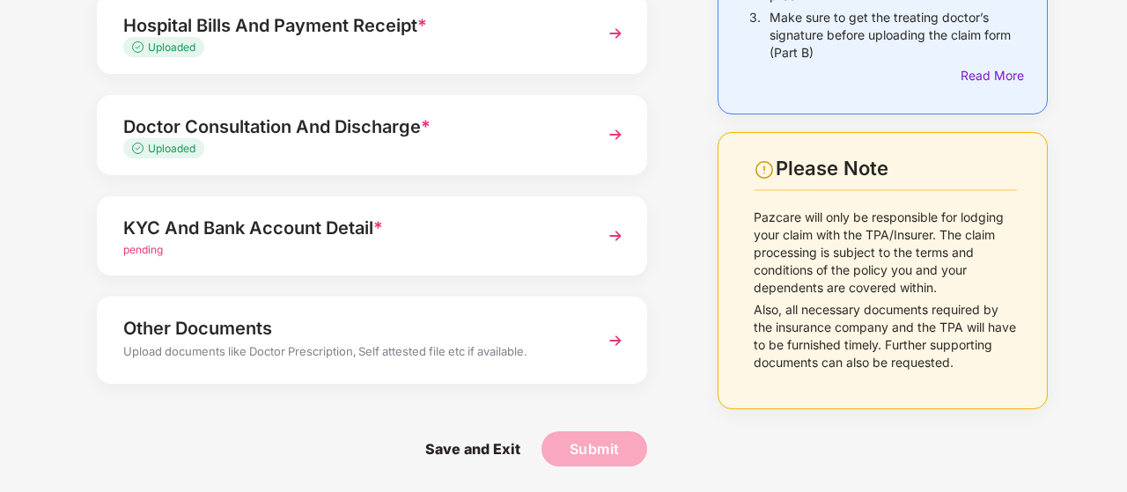
click at [150, 247] on span "pending" at bounding box center [143, 249] width 40 height 13
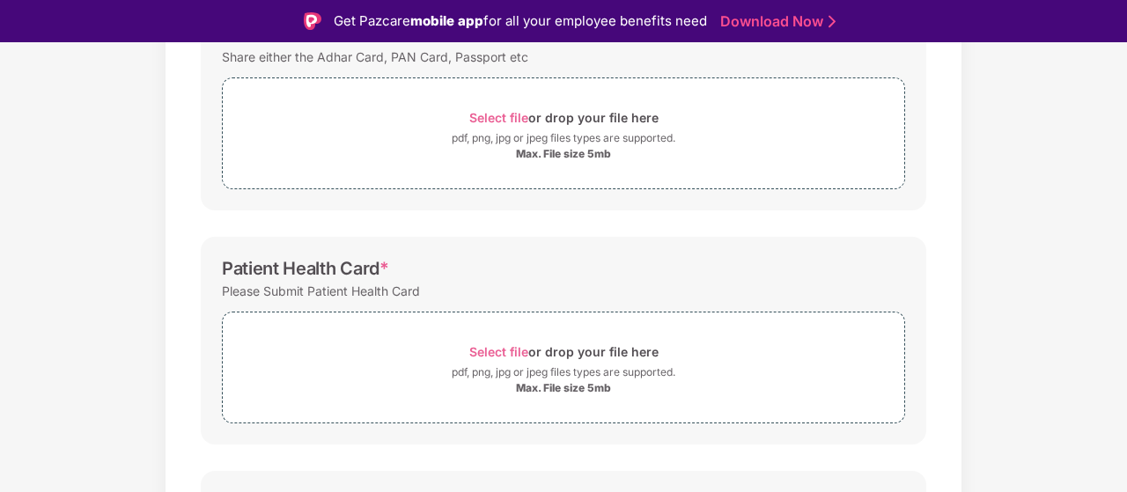
scroll to position [222, 0]
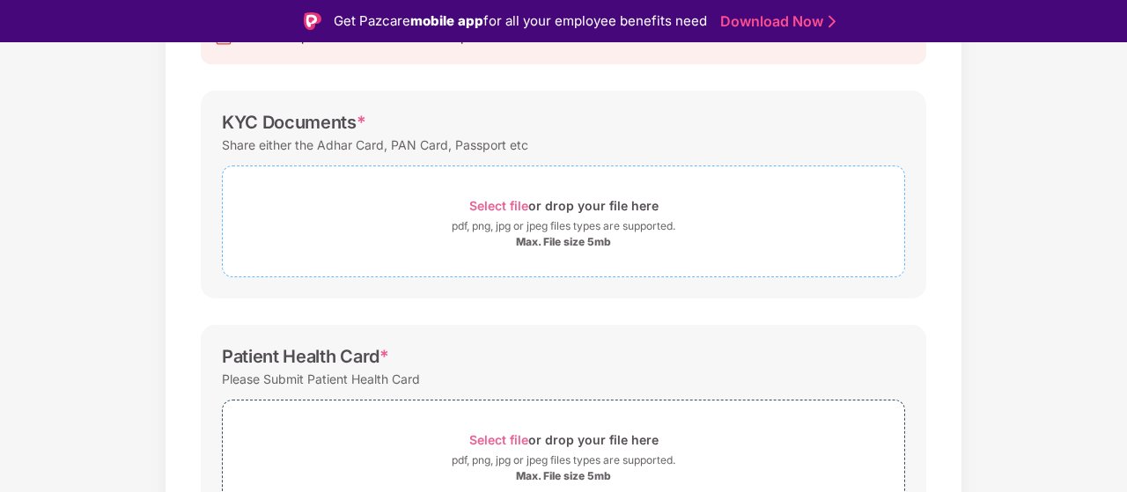
click at [501, 201] on span "Select file" at bounding box center [498, 205] width 59 height 15
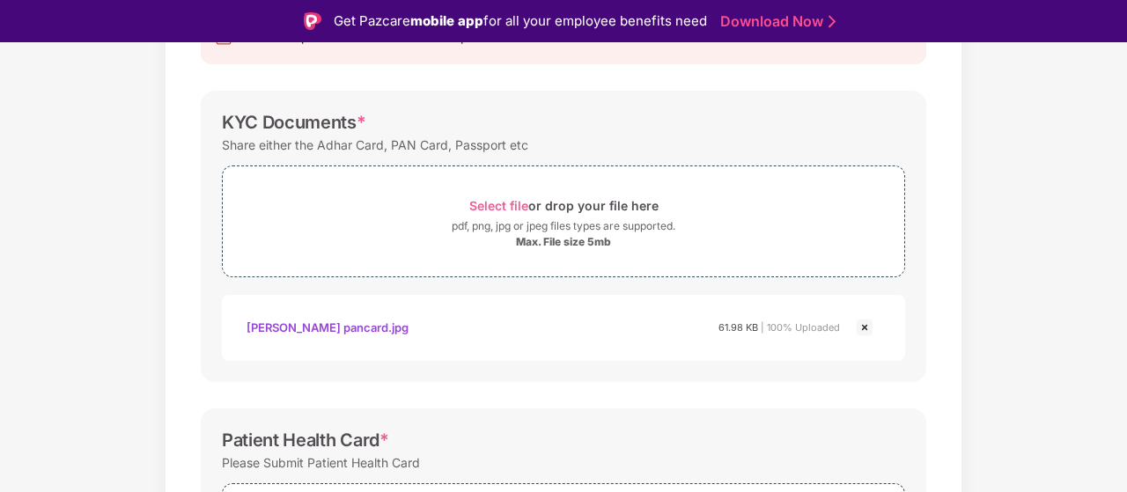
scroll to position [310, 0]
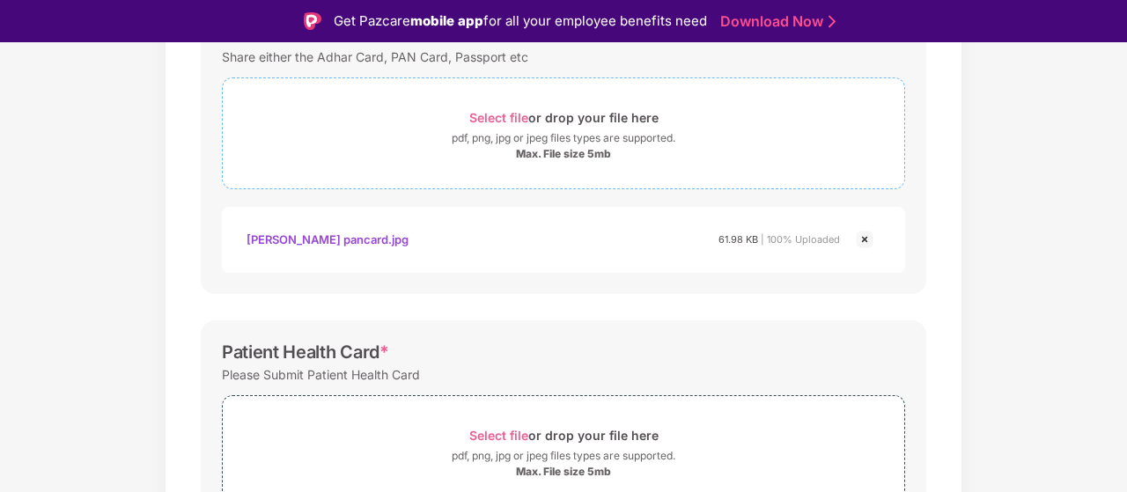
click at [500, 116] on span "Select file" at bounding box center [498, 117] width 59 height 15
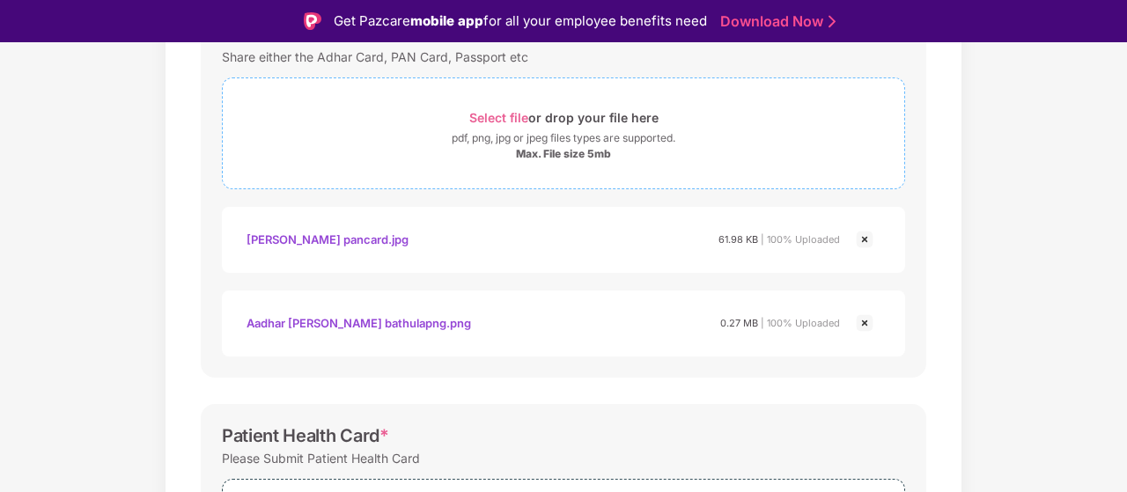
click at [507, 111] on span "Select file" at bounding box center [498, 117] width 59 height 15
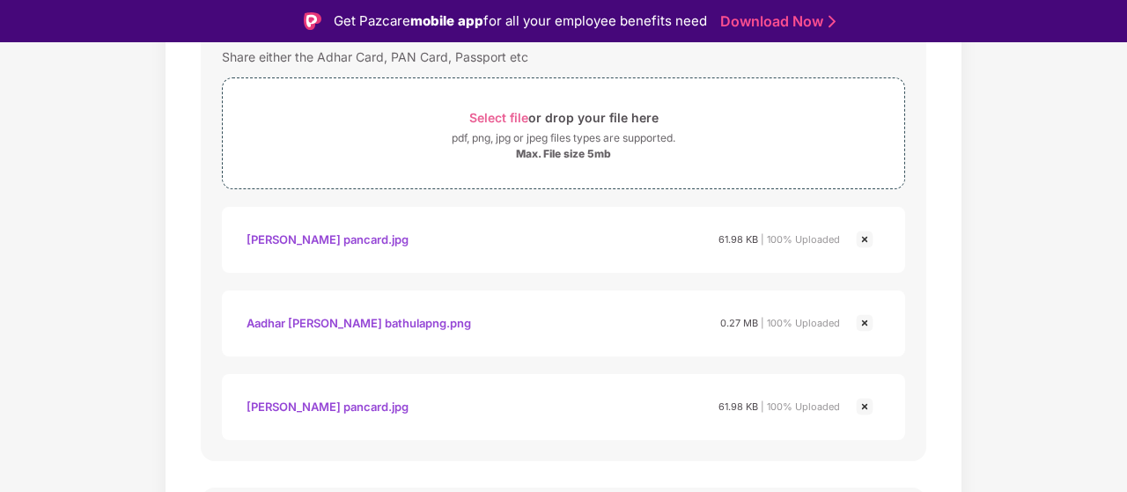
click at [865, 402] on img at bounding box center [864, 406] width 21 height 21
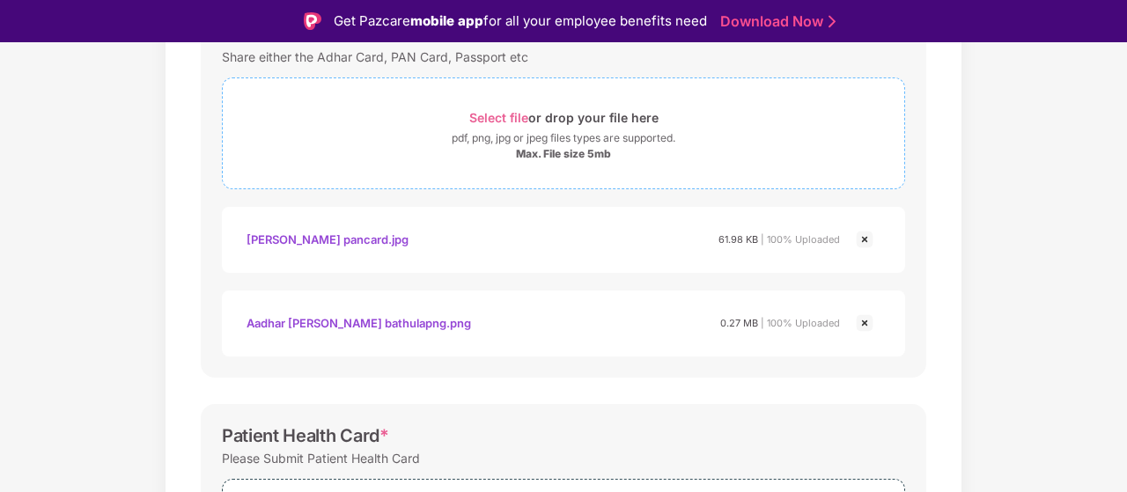
click at [501, 115] on span "Select file" at bounding box center [498, 117] width 59 height 15
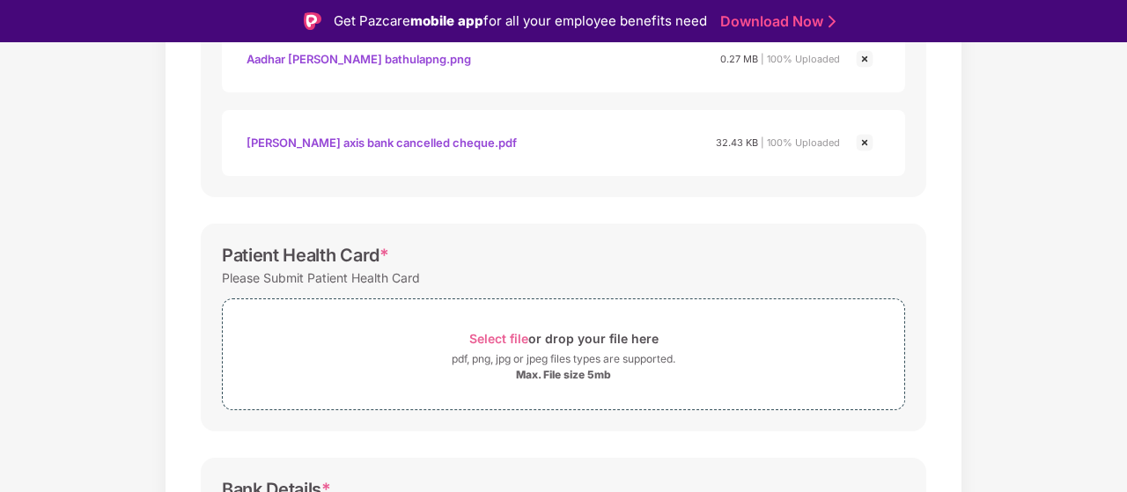
scroll to position [662, 0]
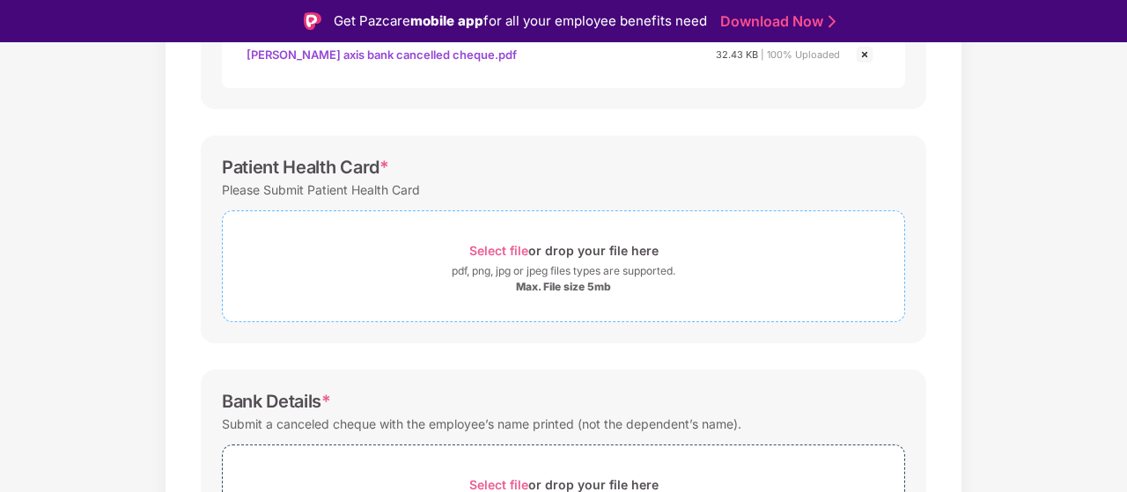
click at [512, 247] on span "Select file" at bounding box center [498, 250] width 59 height 15
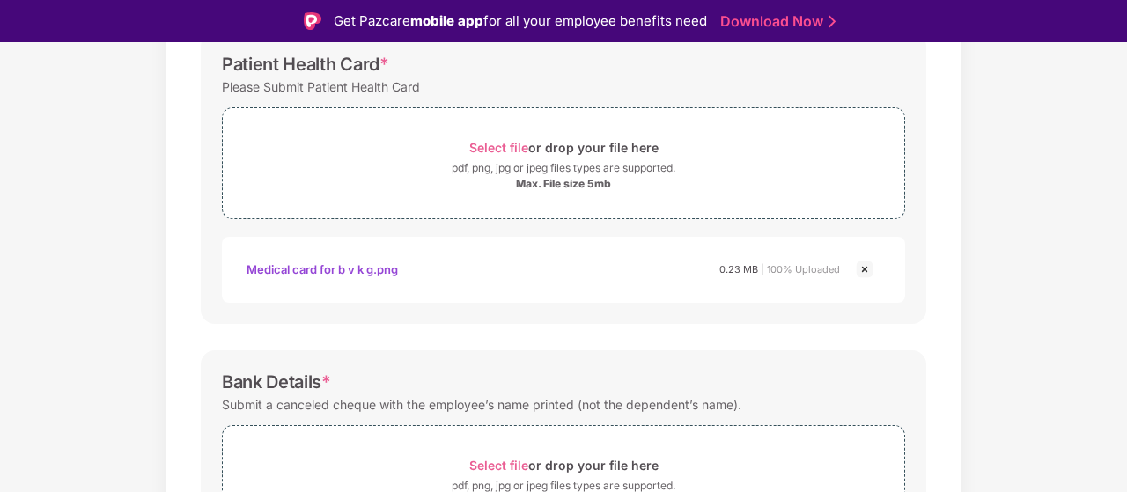
scroll to position [893, 0]
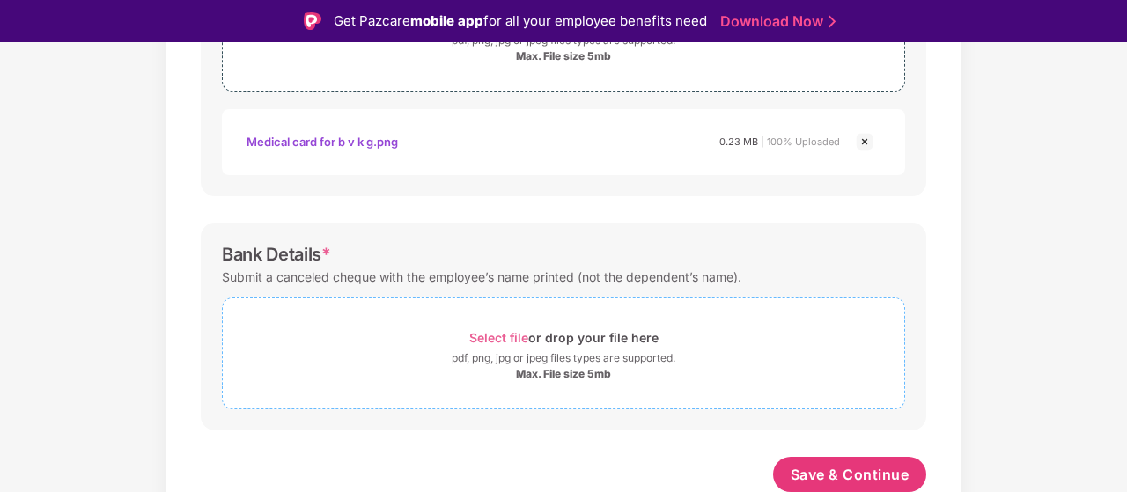
click at [512, 337] on span "Select file" at bounding box center [498, 337] width 59 height 15
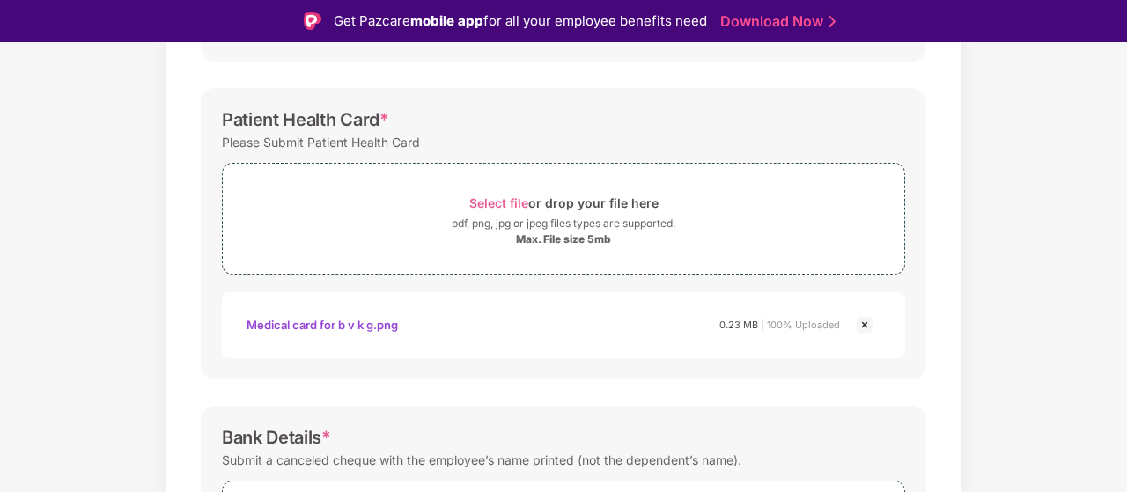
scroll to position [712, 0]
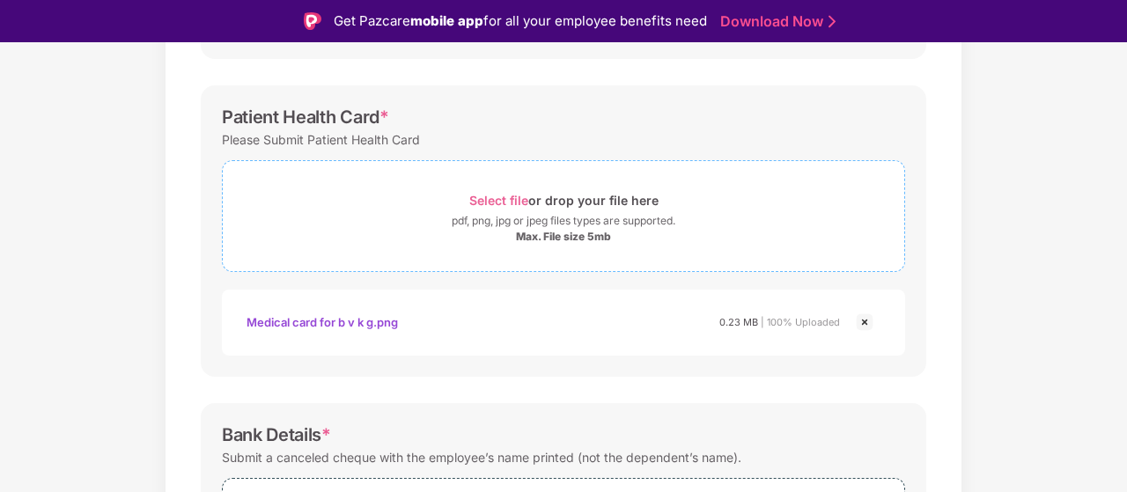
click at [512, 198] on span "Select file" at bounding box center [498, 200] width 59 height 15
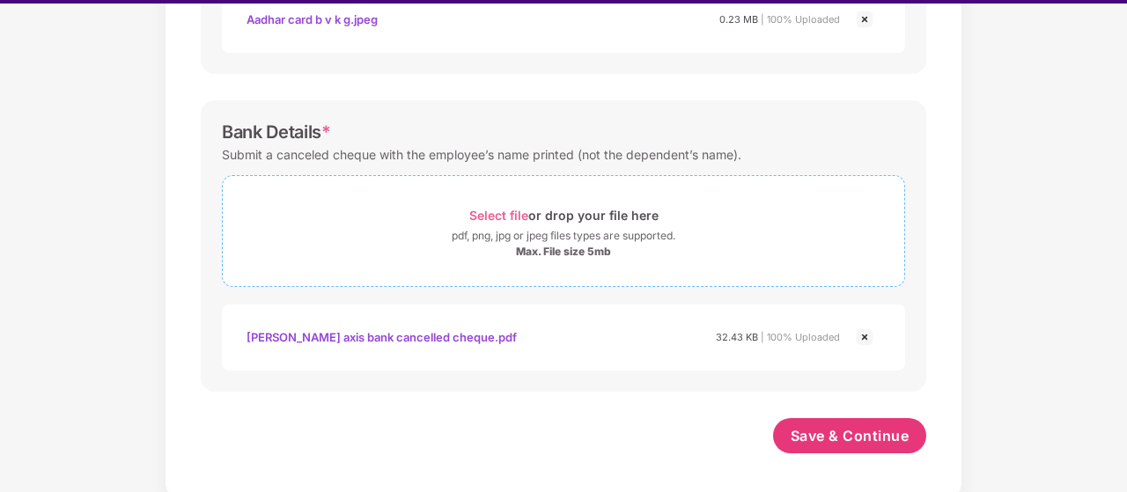
scroll to position [42, 0]
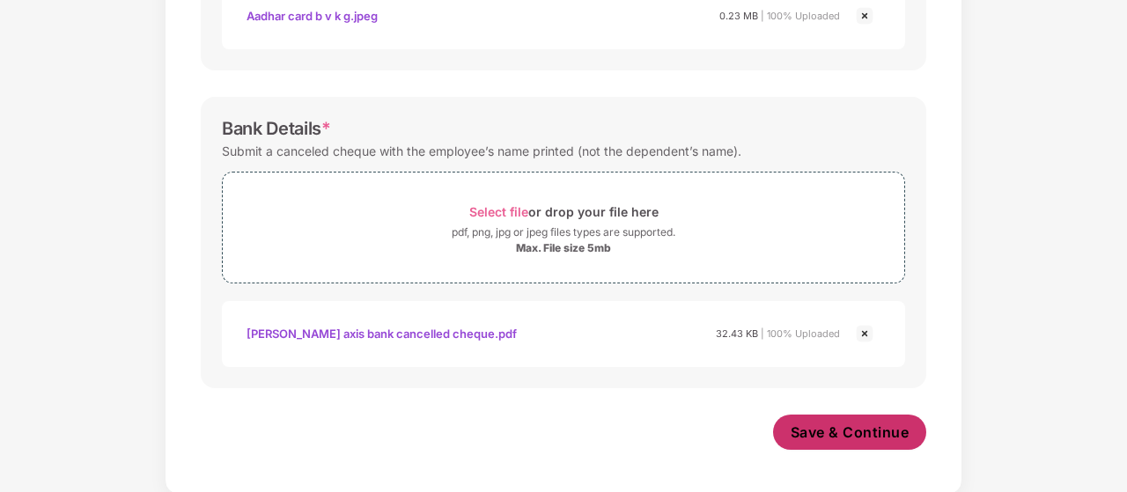
click at [860, 431] on span "Save & Continue" at bounding box center [850, 432] width 119 height 19
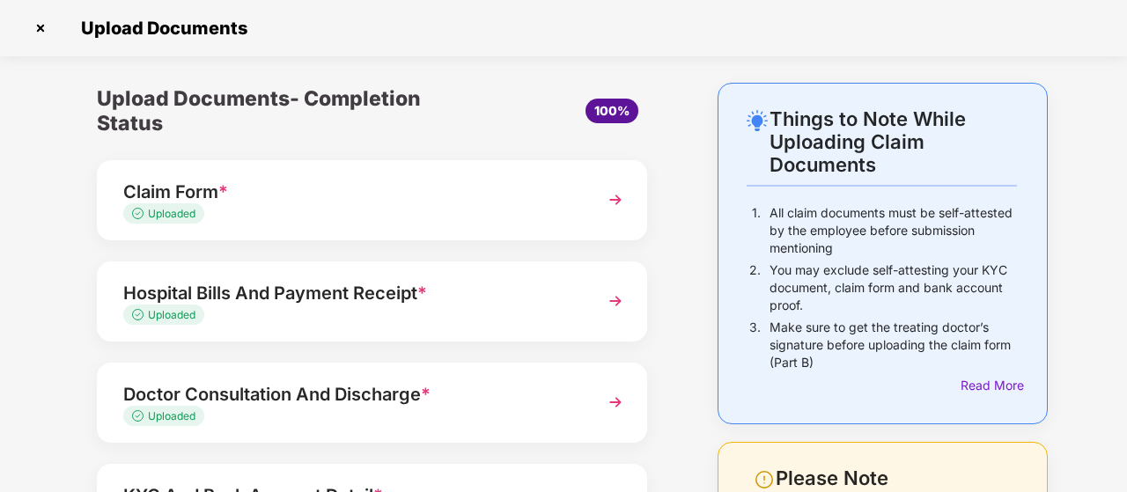
scroll to position [268, 0]
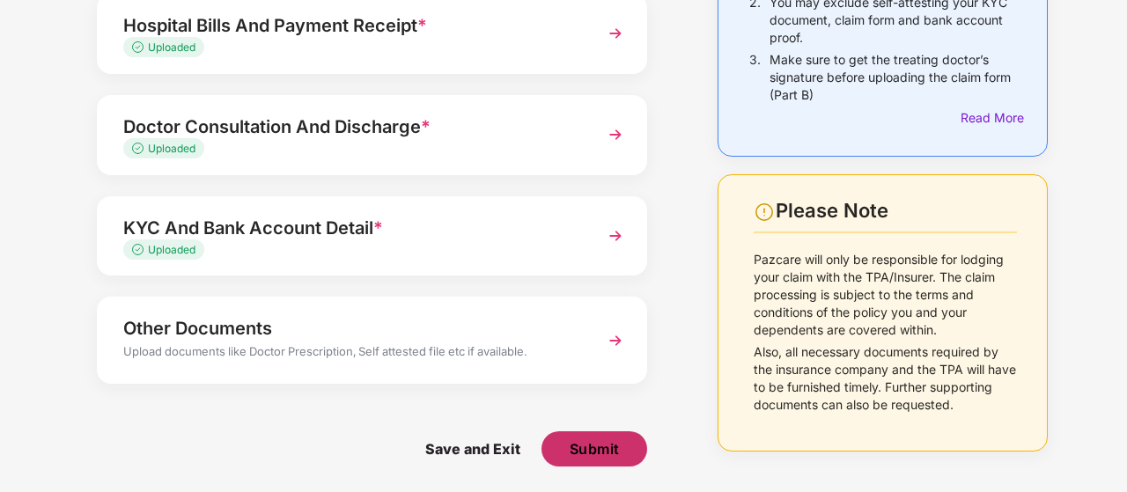
click at [607, 444] on span "Submit" at bounding box center [595, 448] width 50 height 19
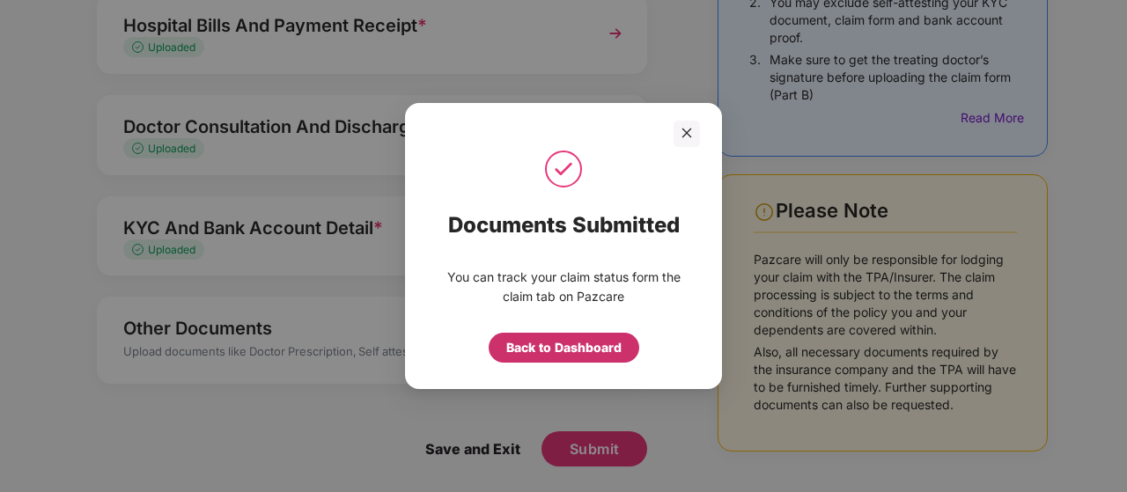
click at [578, 344] on div "Back to Dashboard" at bounding box center [563, 347] width 115 height 19
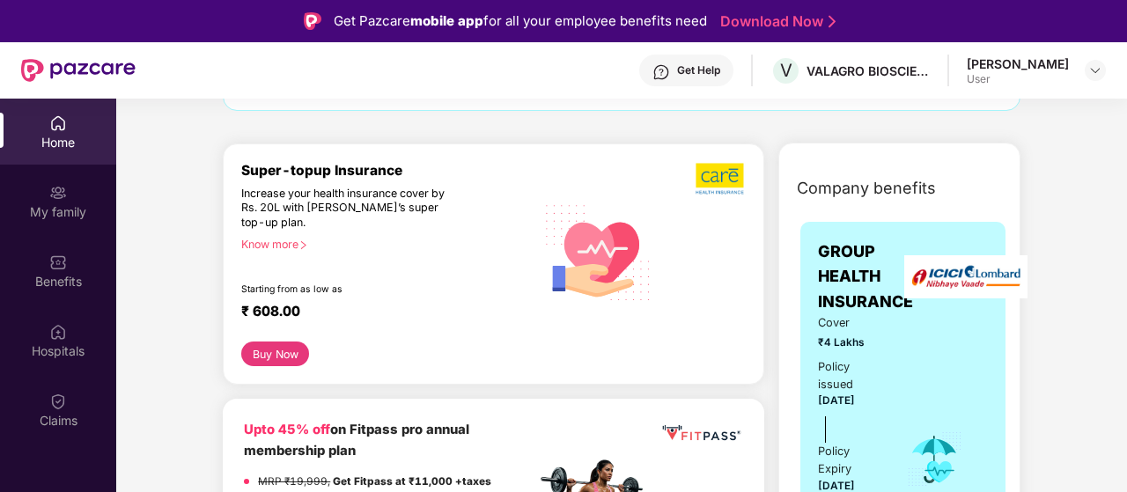
scroll to position [616, 0]
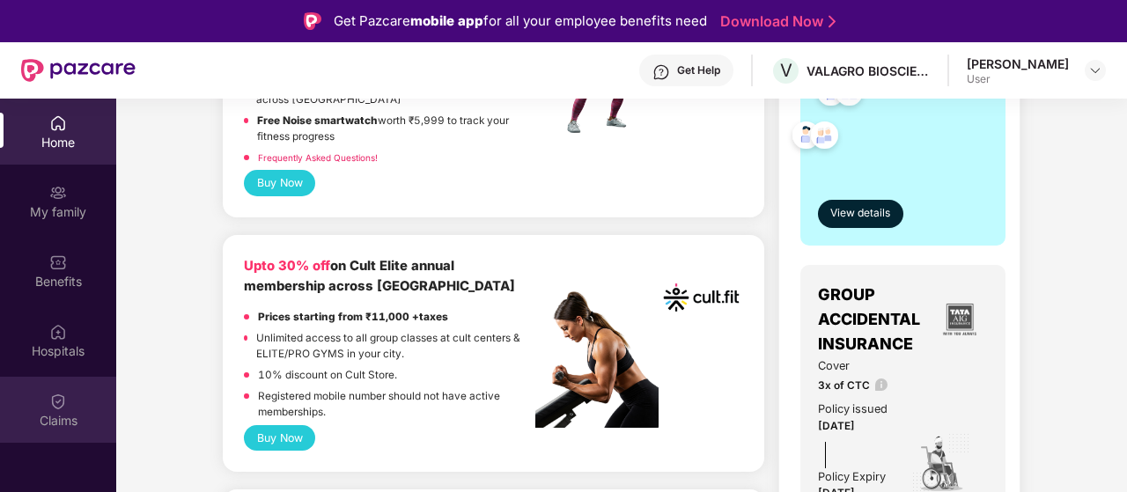
click at [62, 407] on img at bounding box center [58, 402] width 18 height 18
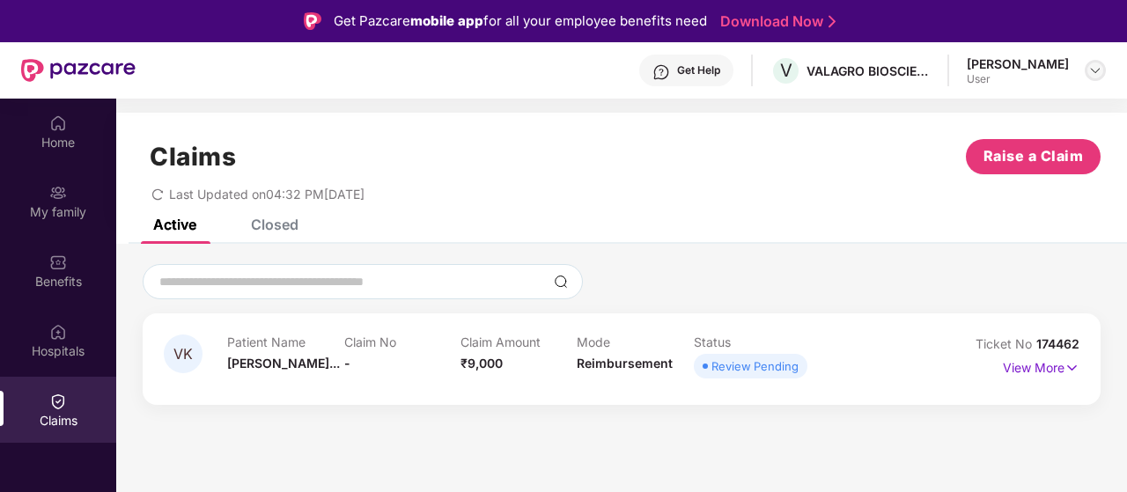
click at [1095, 68] on img at bounding box center [1095, 70] width 14 height 14
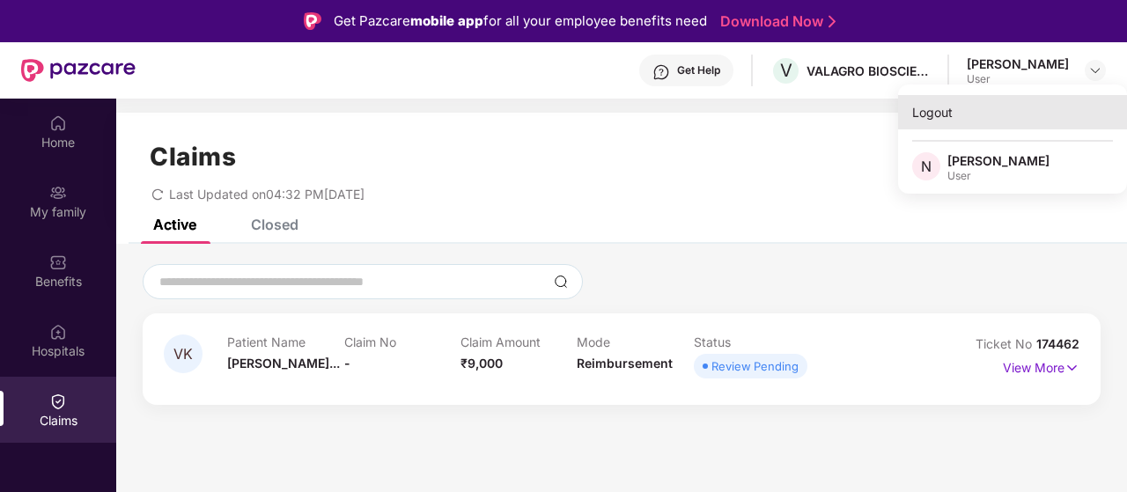
click at [943, 113] on div "Logout" at bounding box center [1012, 112] width 229 height 34
